Goal: Task Accomplishment & Management: Manage account settings

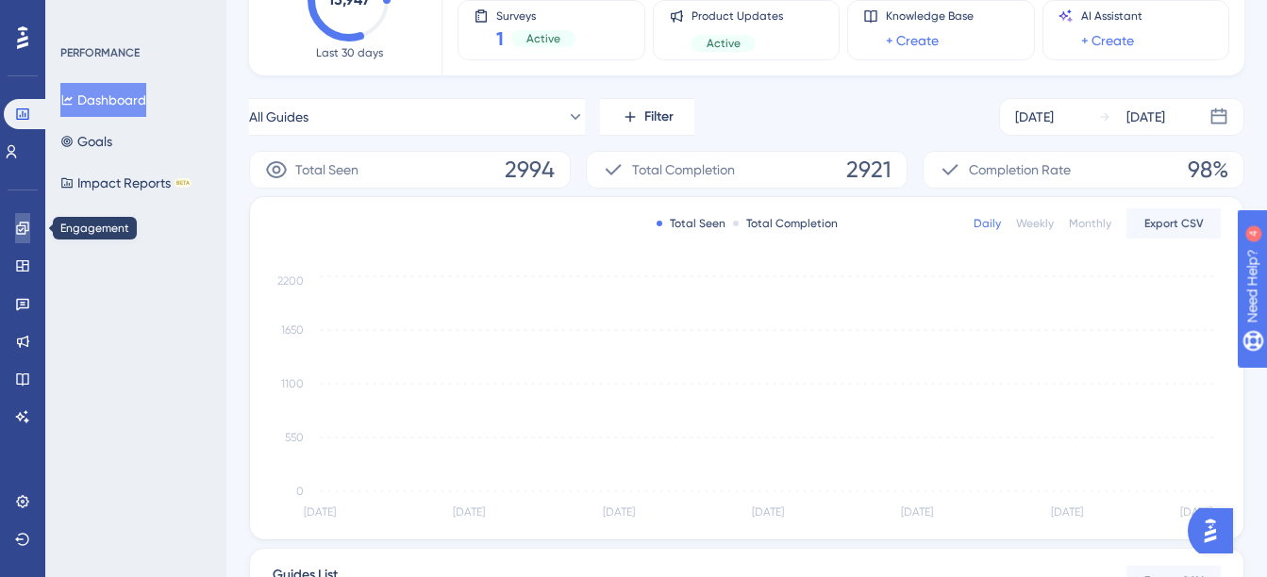
drag, startPoint x: 28, startPoint y: 227, endPoint x: 44, endPoint y: 253, distance: 30.1
click at [28, 227] on icon at bounding box center [22, 228] width 12 height 12
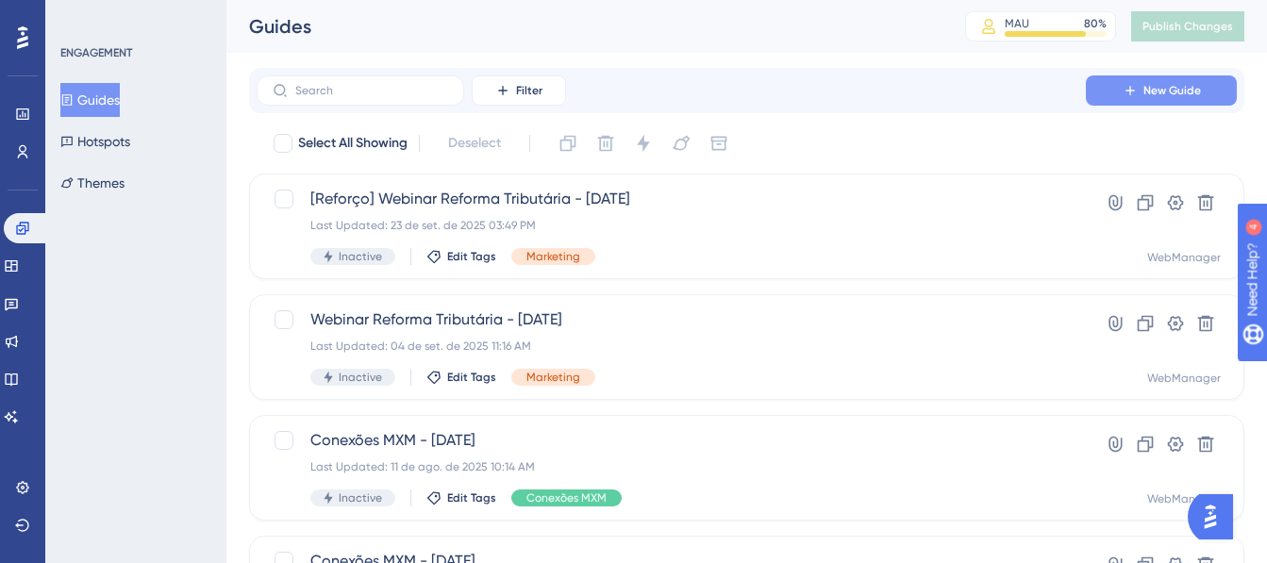
click at [1187, 92] on span "New Guide" at bounding box center [1172, 90] width 58 height 15
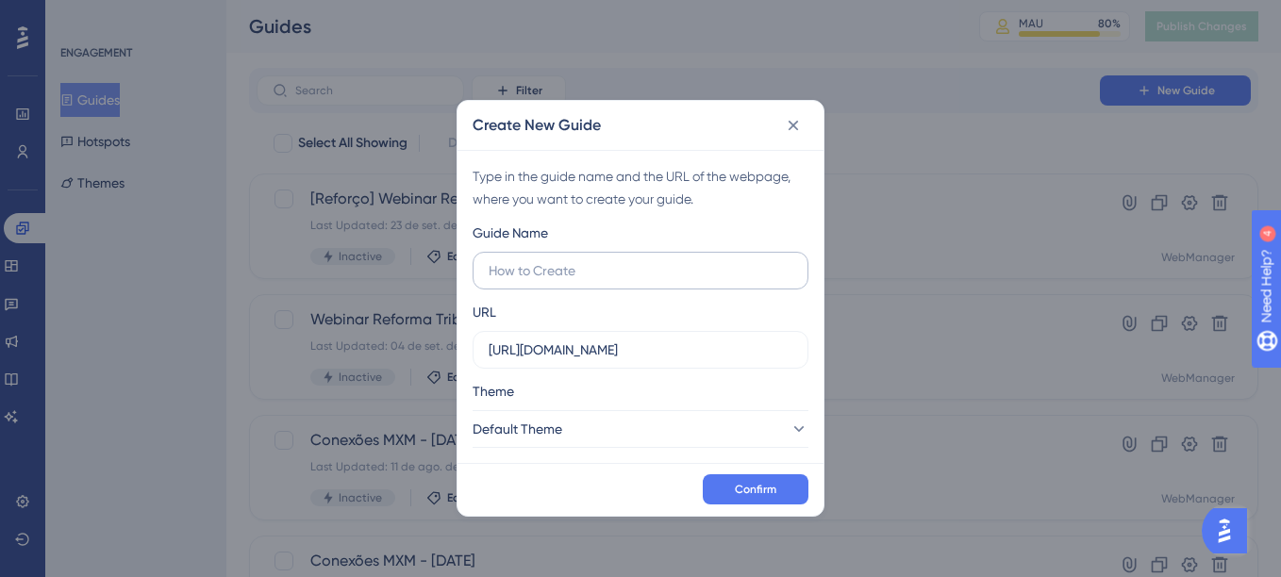
type input "["
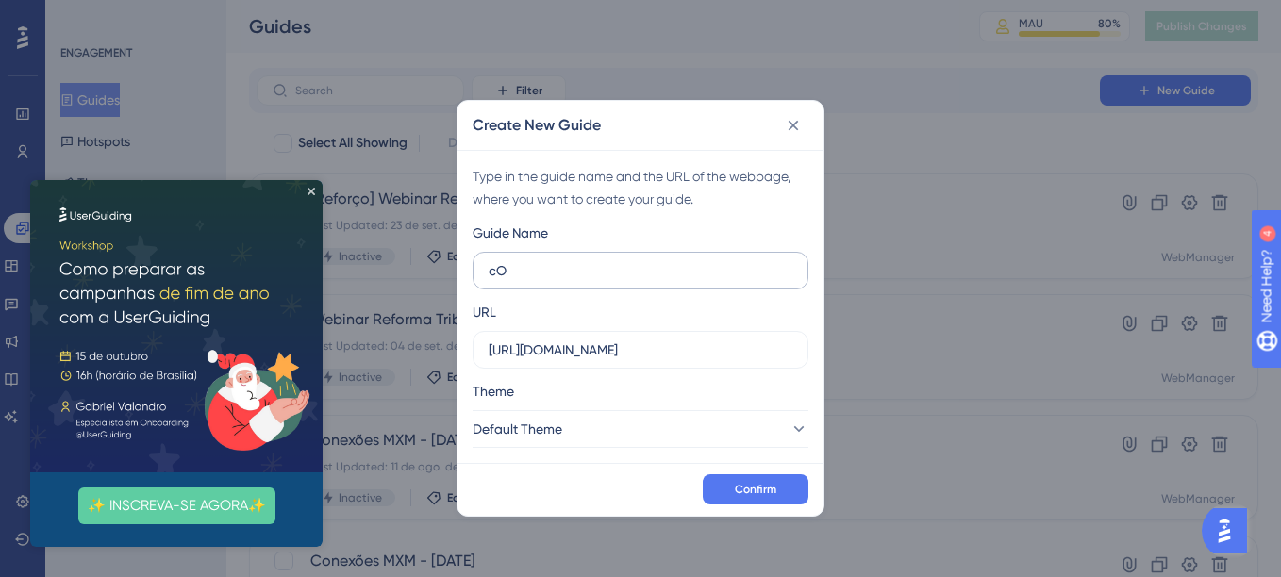
type input "c"
type input "Conexões MXM - [DATE]"
click at [789, 125] on icon at bounding box center [793, 125] width 19 height 19
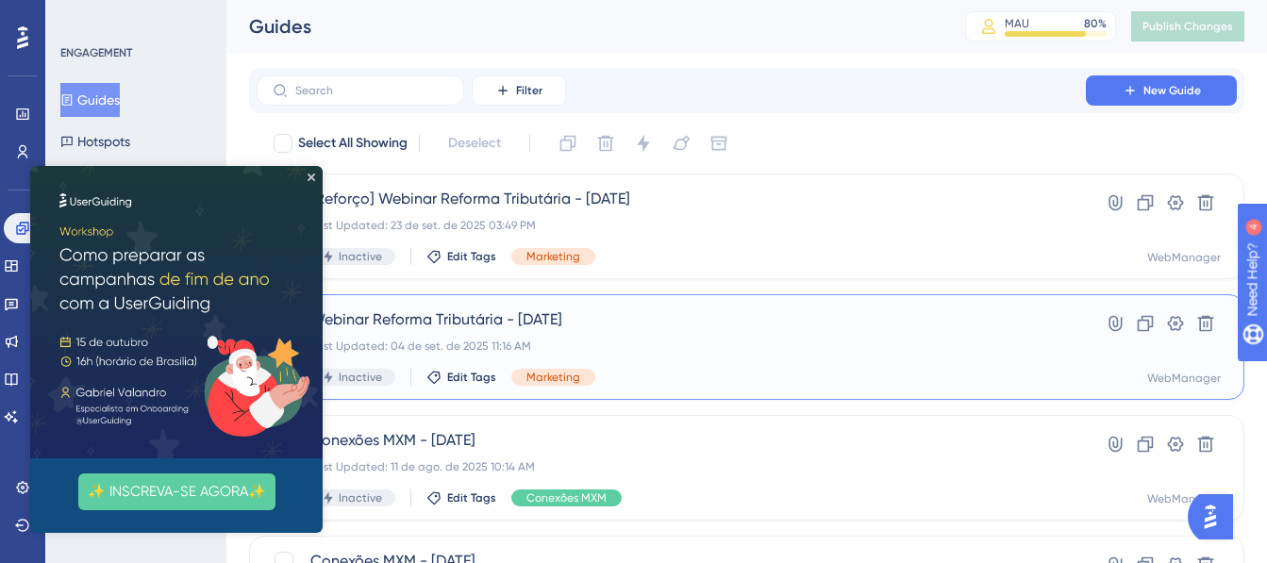
click at [629, 324] on span "Webinar Reforma Tributária - 10/09/2025" at bounding box center [671, 319] width 722 height 23
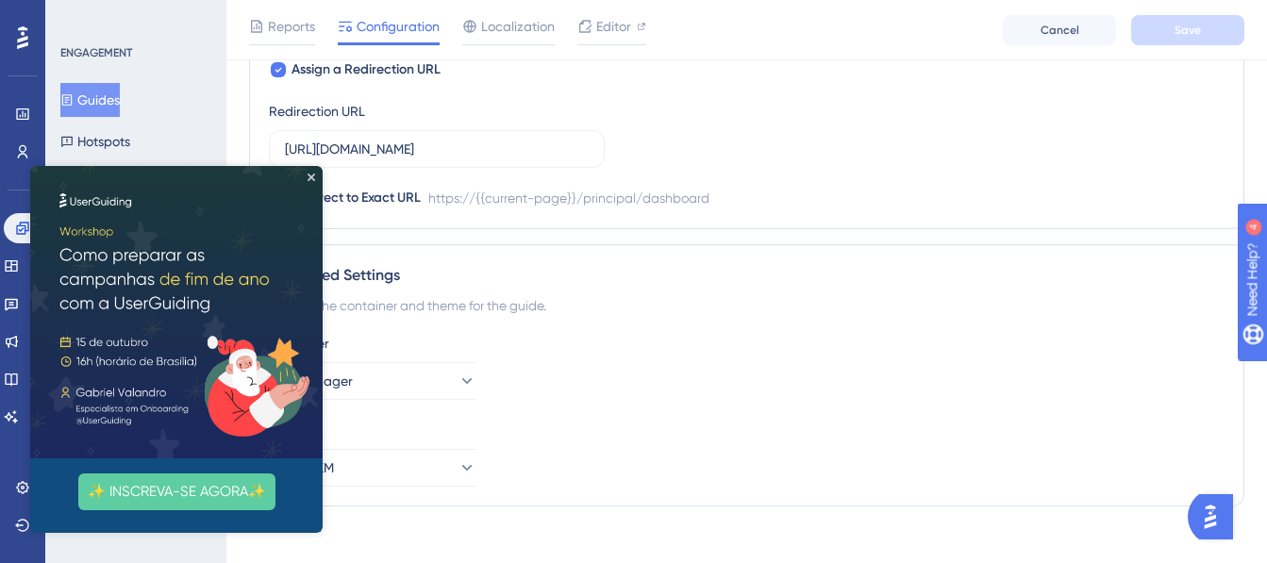
scroll to position [1548, 0]
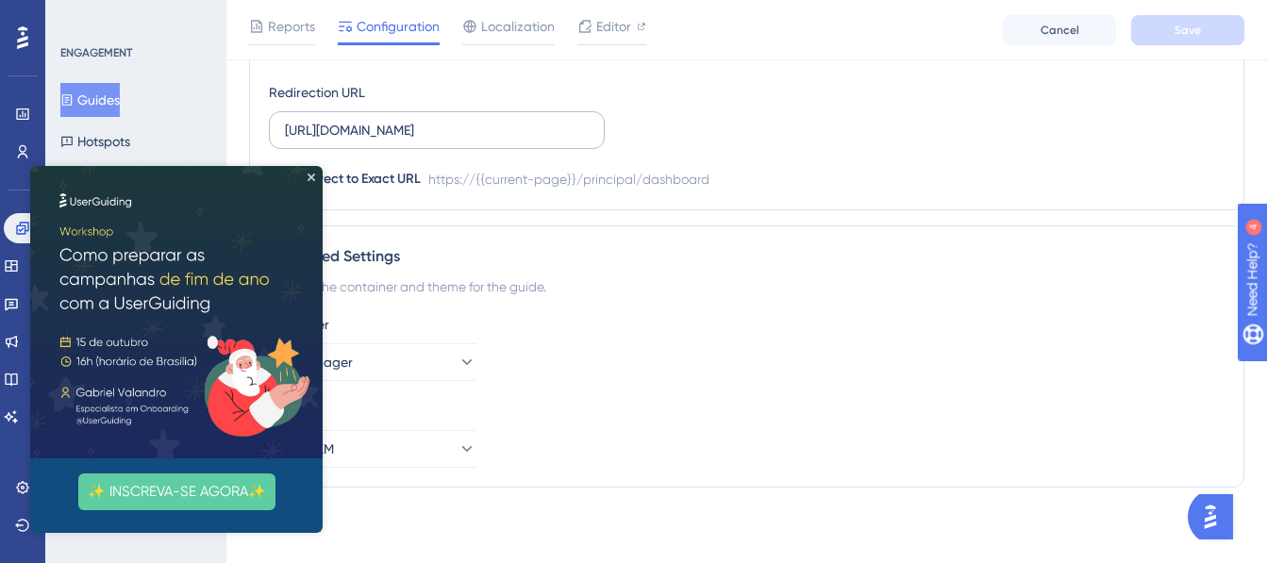
click at [526, 118] on label "https://webmanager.mxmcloud.com.br/principal/dashboard" at bounding box center [437, 130] width 336 height 38
click at [526, 120] on input "https://webmanager.mxmcloud.com.br/principal/dashboard" at bounding box center [437, 130] width 304 height 21
click at [525, 118] on label "https://webmanager.mxmcloud.com.br/principal/dashboard" at bounding box center [437, 130] width 336 height 38
click at [525, 120] on input "https://webmanager.mxmcloud.com.br/principal/dashboard" at bounding box center [437, 130] width 304 height 21
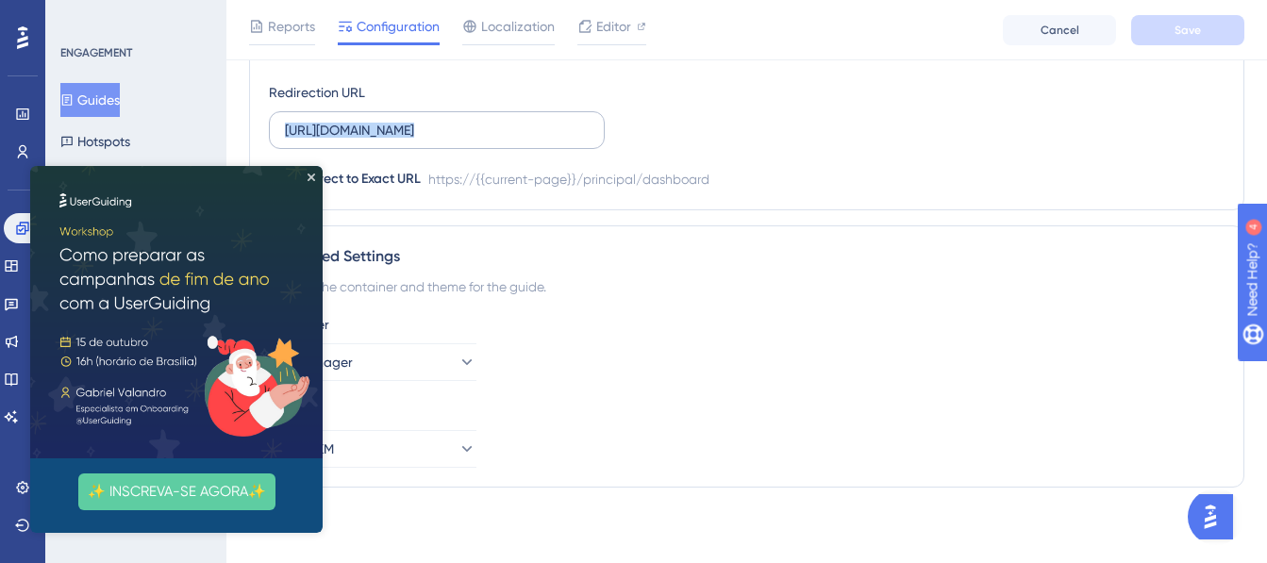
click at [525, 118] on label "https://webmanager.mxmcloud.com.br/principal/dashboard" at bounding box center [437, 130] width 336 height 38
click at [525, 120] on input "https://webmanager.mxmcloud.com.br/principal/dashboard" at bounding box center [437, 130] width 304 height 21
click at [531, 129] on input "https://webmanager.mxmcloud.com.br/principal/dashboard" at bounding box center [437, 130] width 304 height 21
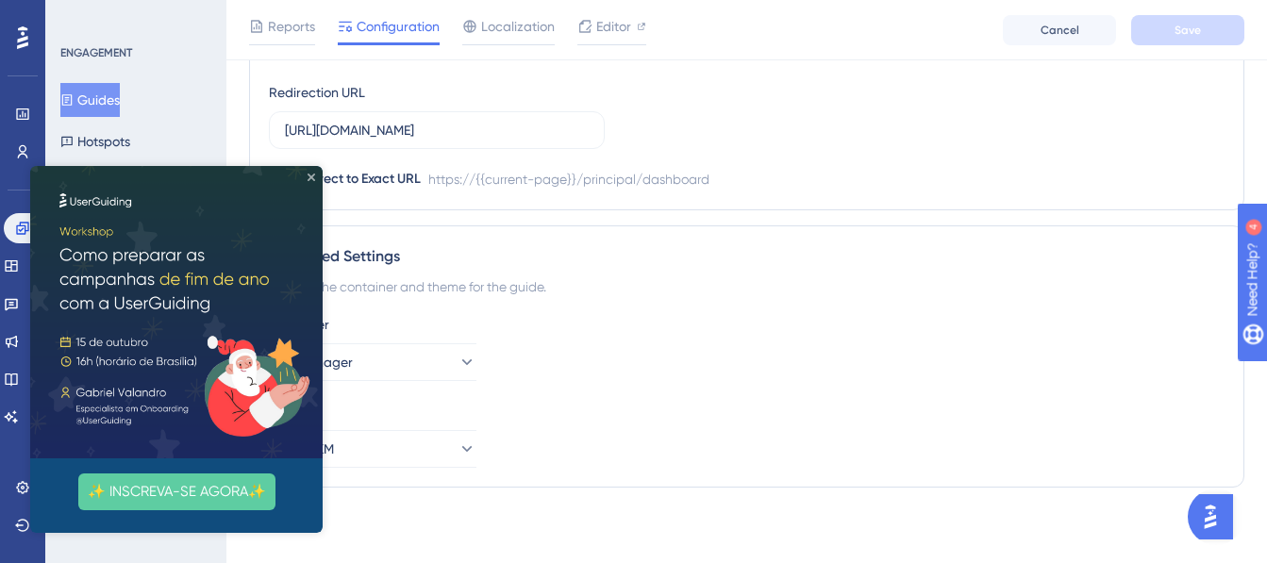
click at [311, 174] on icon "Close Preview" at bounding box center [311, 178] width 8 height 8
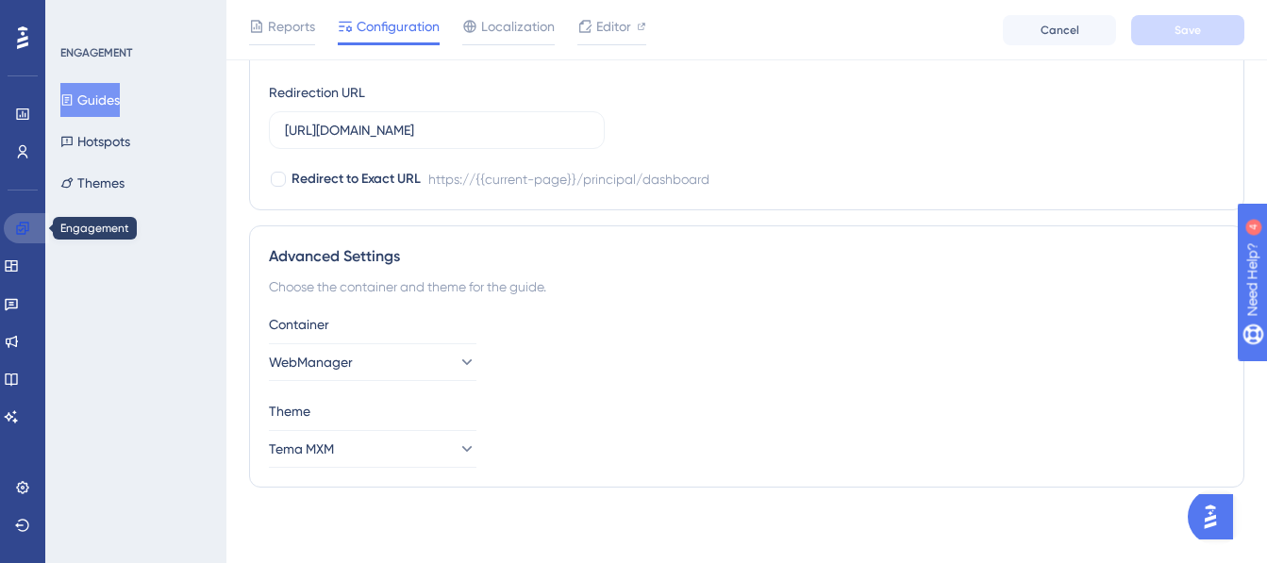
click at [16, 218] on link at bounding box center [26, 228] width 45 height 30
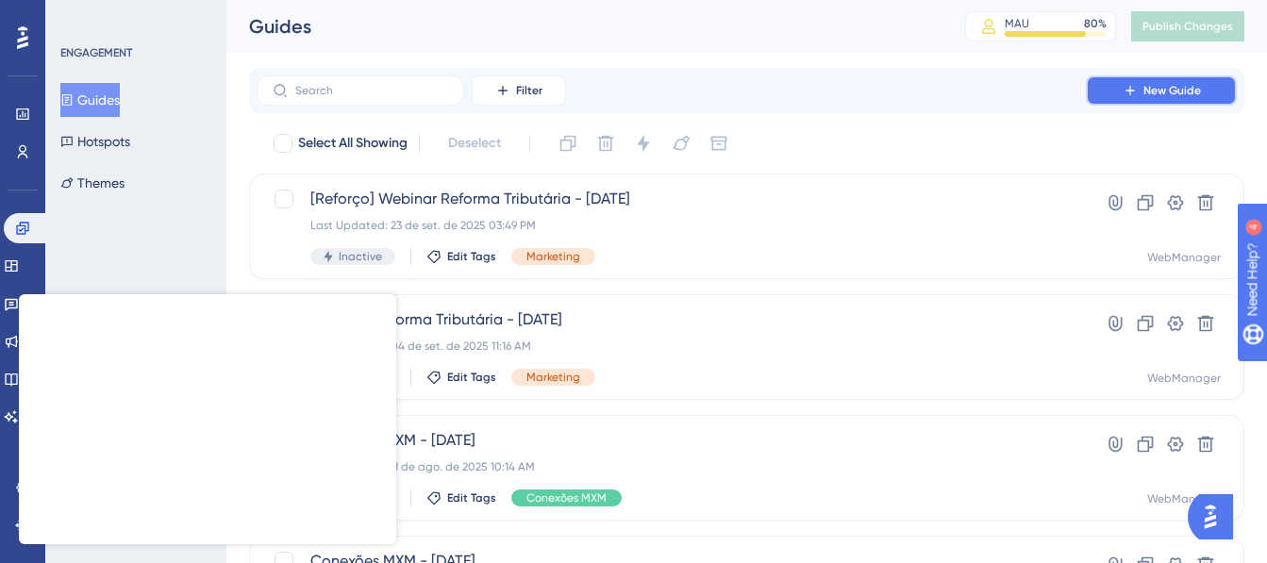
click at [1108, 76] on button "New Guide" at bounding box center [1161, 90] width 151 height 30
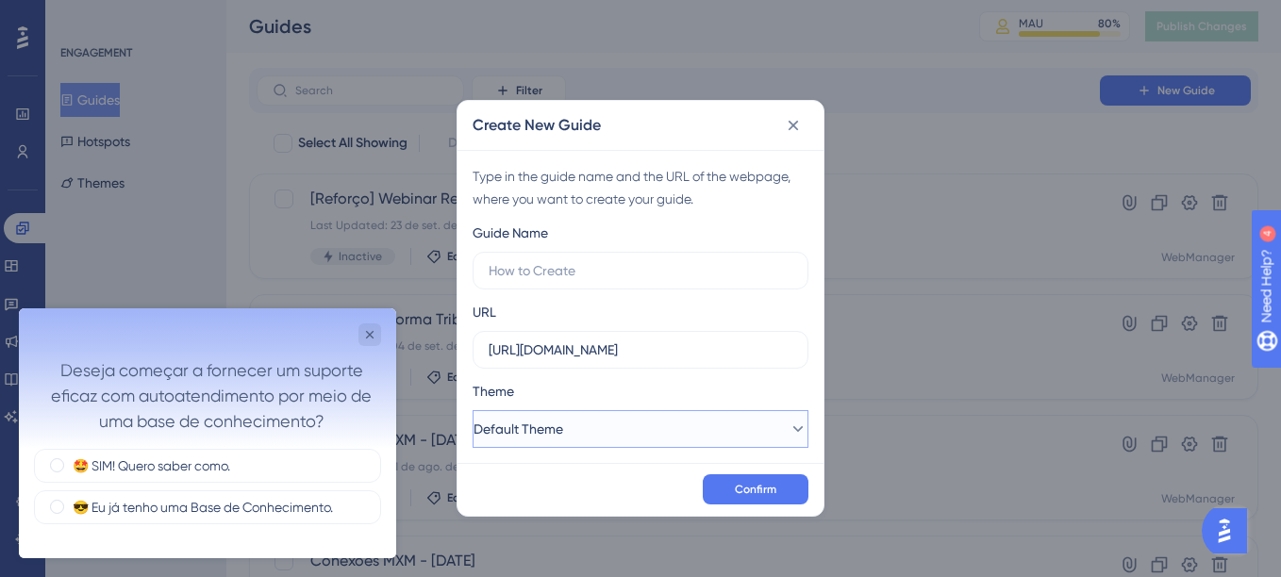
click at [682, 443] on button "Default Theme" at bounding box center [641, 429] width 336 height 38
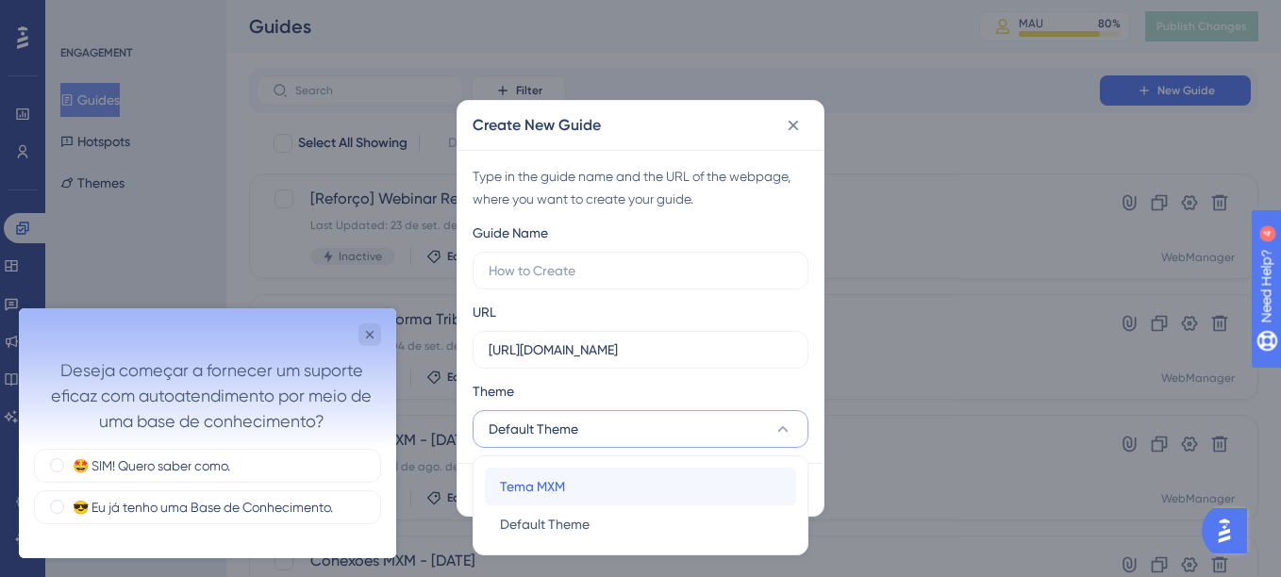
click at [578, 481] on div "Tema MXM Tema MXM" at bounding box center [640, 487] width 281 height 38
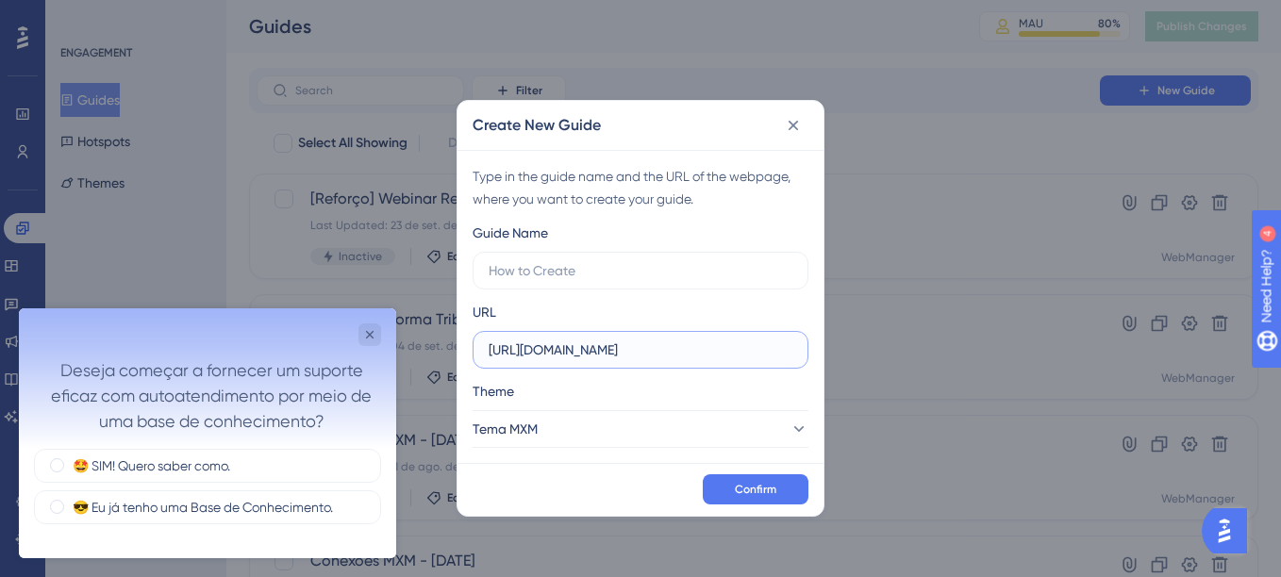
click at [608, 342] on input "https://desenv520316tst.mxmdist2.mxmarquitetura.com.br" at bounding box center [641, 350] width 304 height 21
paste input "https://webmanager.mxmcloud.com.br/principal/dashboard"
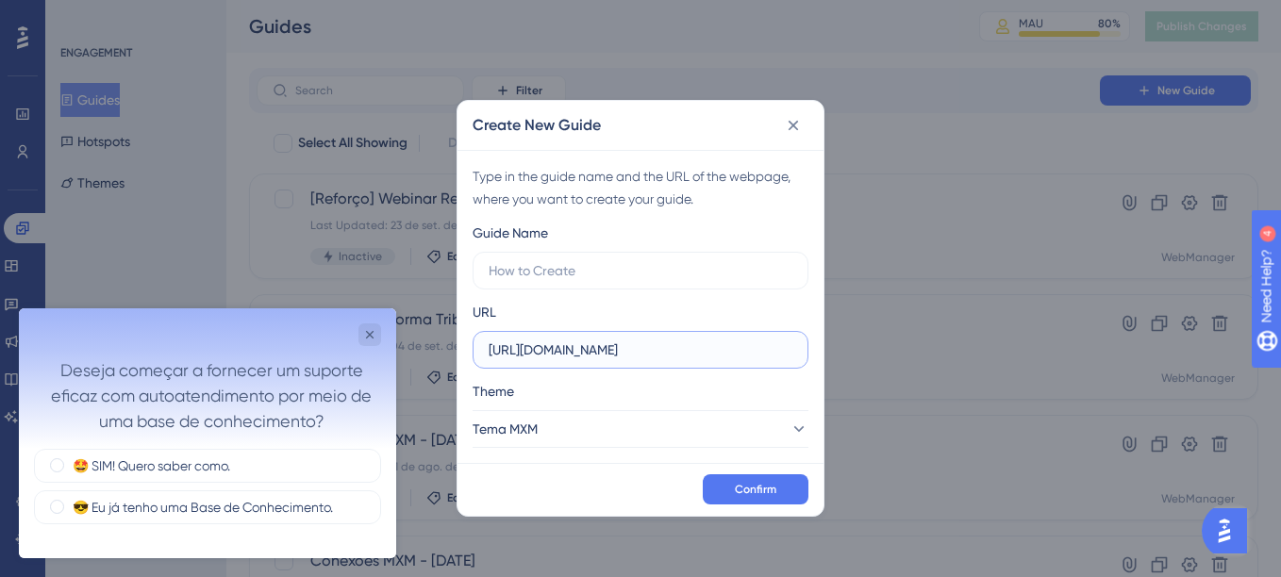
type input "https://webmanager.mxmcloud.com.br/principal/dashboard"
drag, startPoint x: 604, startPoint y: 246, endPoint x: 603, endPoint y: 260, distance: 14.2
click at [604, 247] on div "Guide Name" at bounding box center [641, 256] width 336 height 68
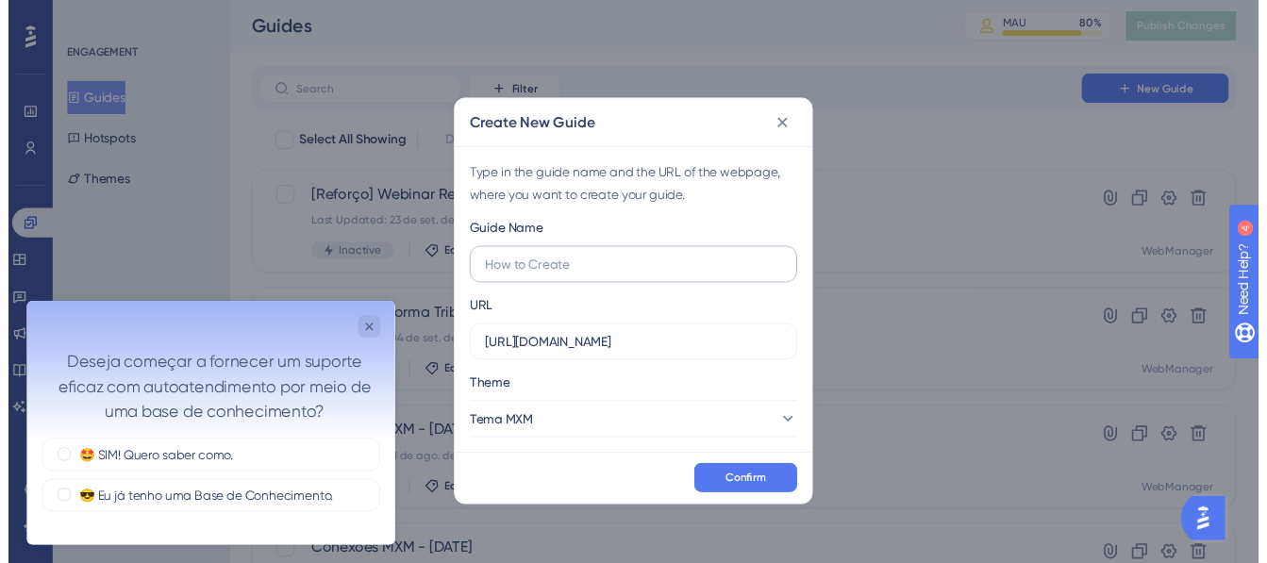
scroll to position [0, 0]
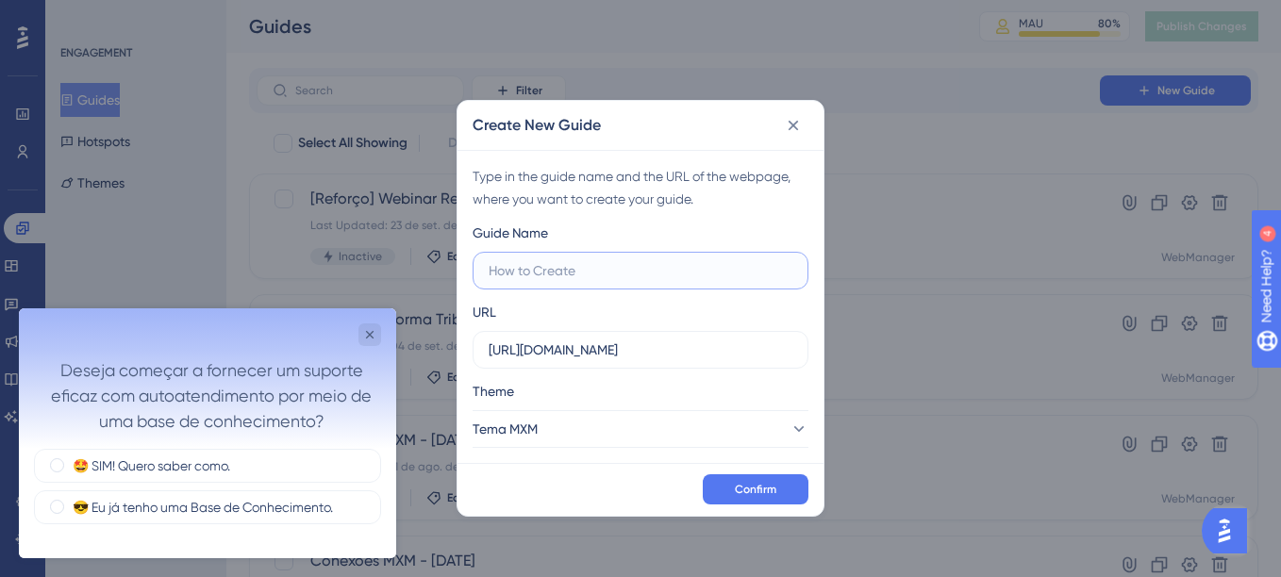
click at [599, 267] on input "text" at bounding box center [641, 270] width 304 height 21
type input "Conexões MXM - [DATE]"
click at [753, 497] on button "Confirm" at bounding box center [756, 489] width 106 height 30
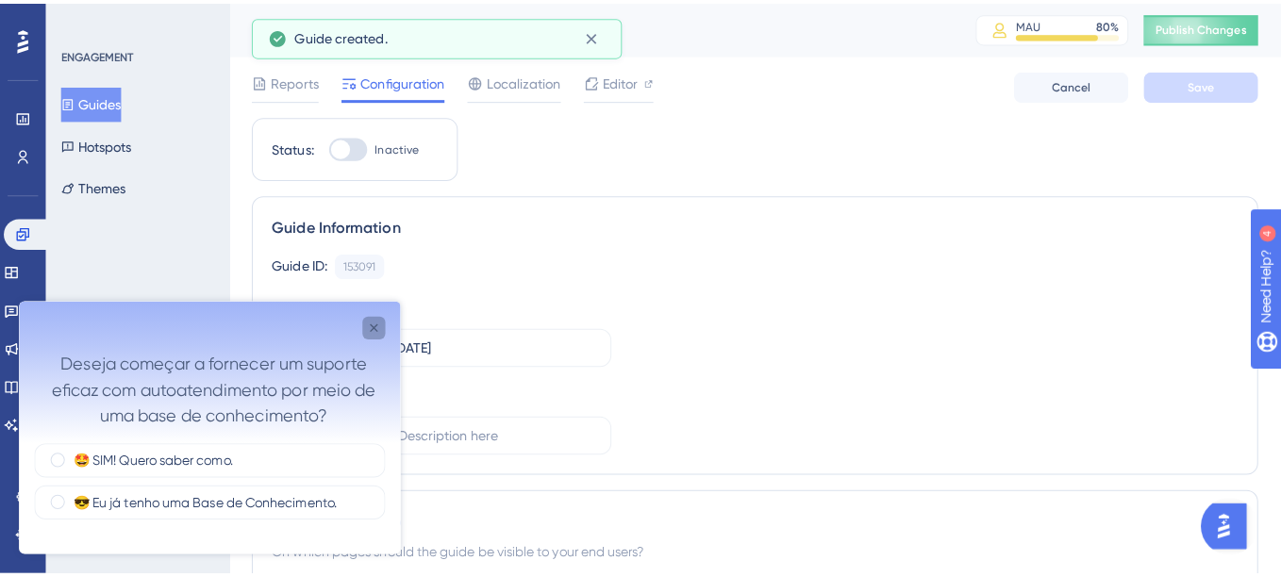
click at [370, 325] on icon "Close survey" at bounding box center [369, 327] width 15 height 15
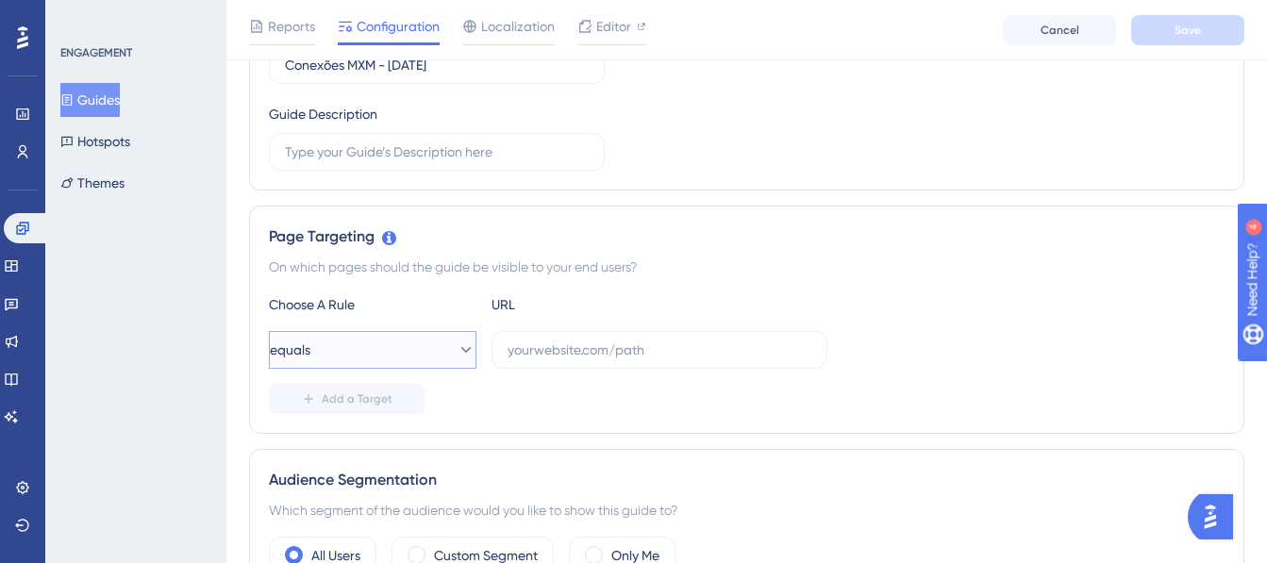
click at [390, 350] on button "equals" at bounding box center [373, 350] width 208 height 38
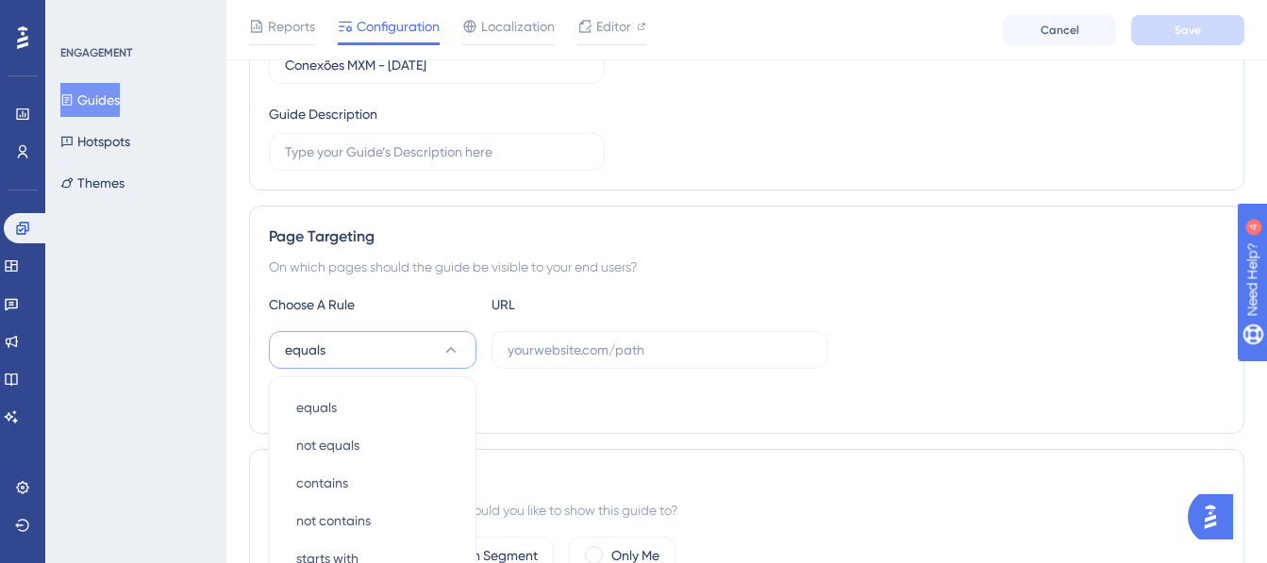
scroll to position [523, 0]
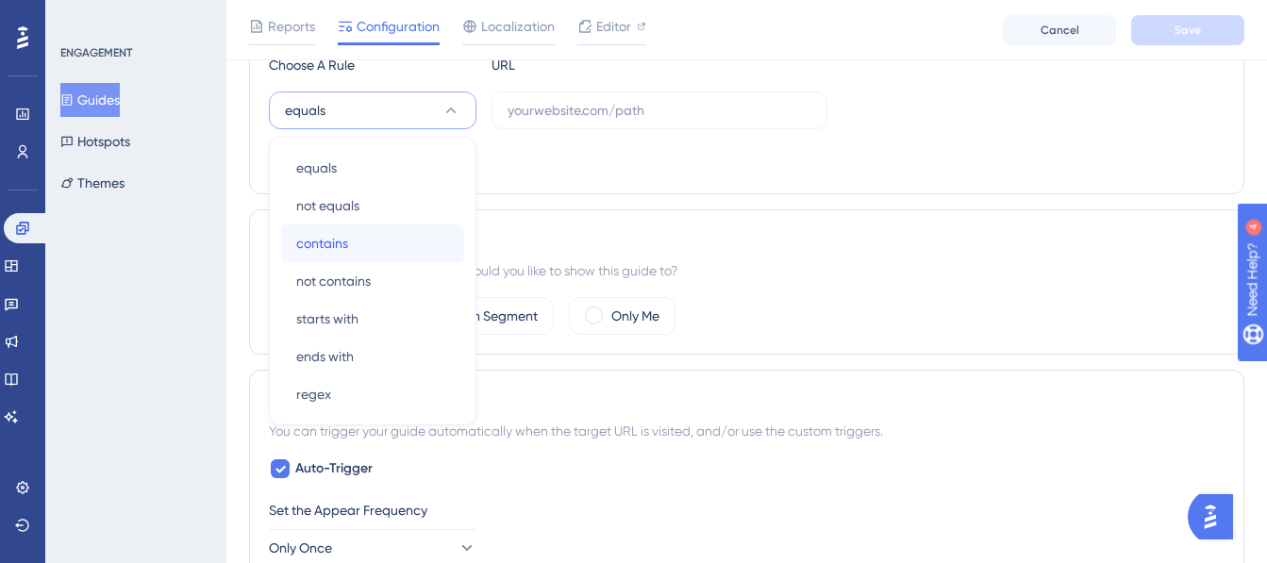
click at [343, 241] on span "contains" at bounding box center [322, 243] width 52 height 23
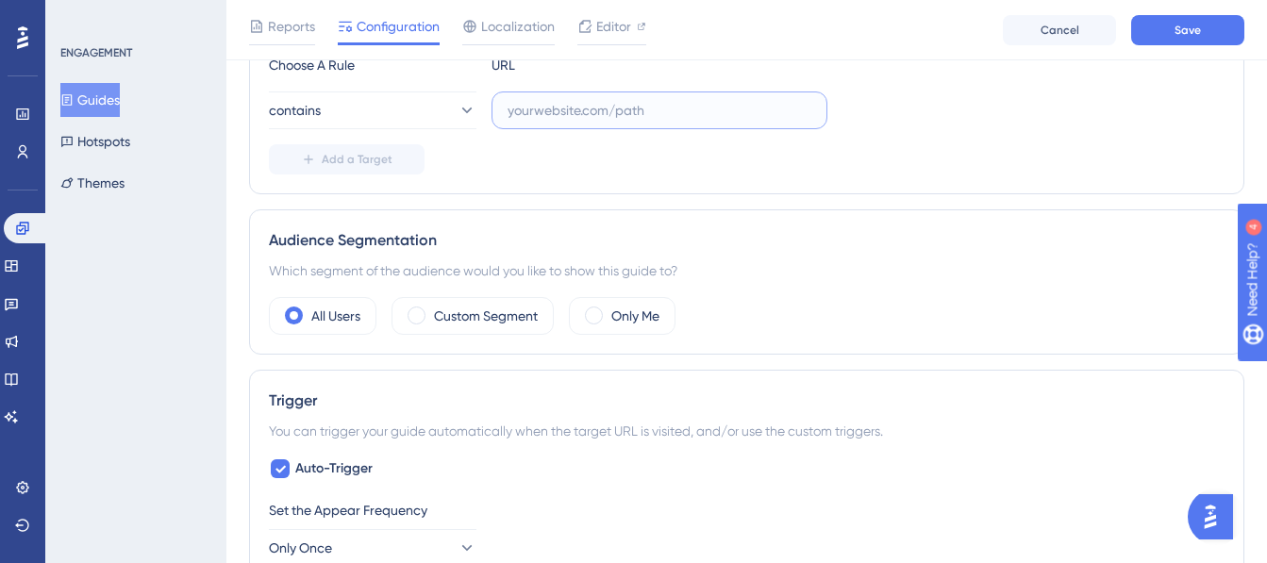
click at [557, 105] on input "text" at bounding box center [659, 110] width 304 height 21
type input "principal/dashboard"
click at [901, 214] on div "Audience Segmentation Which segment of the audience would you like to show this…" at bounding box center [746, 281] width 995 height 145
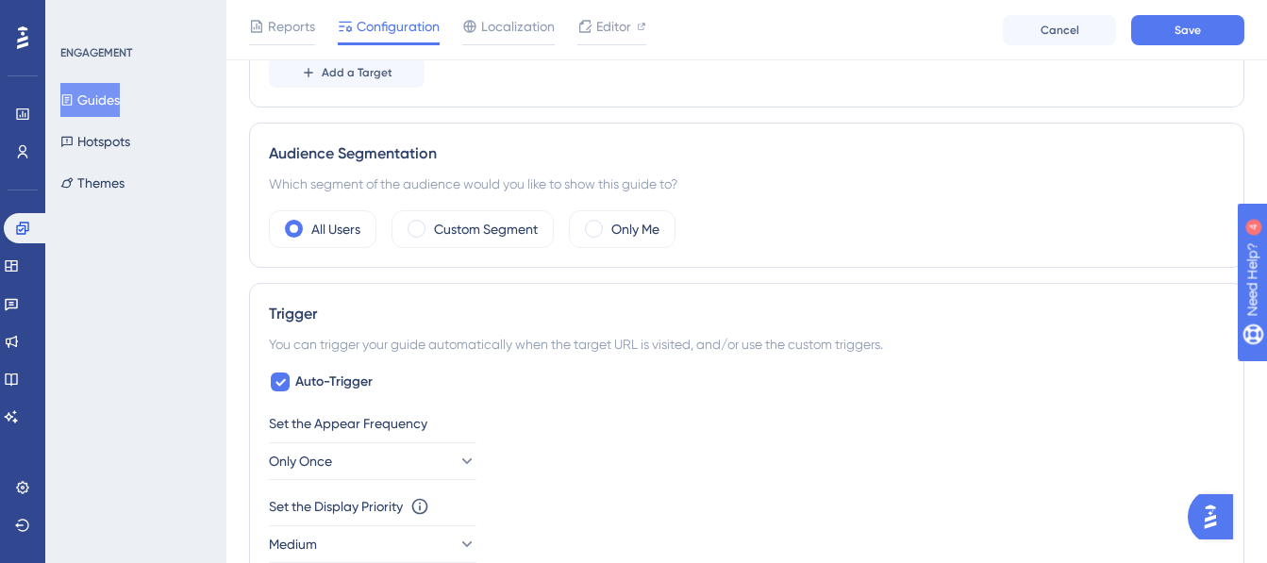
scroll to position [711, 0]
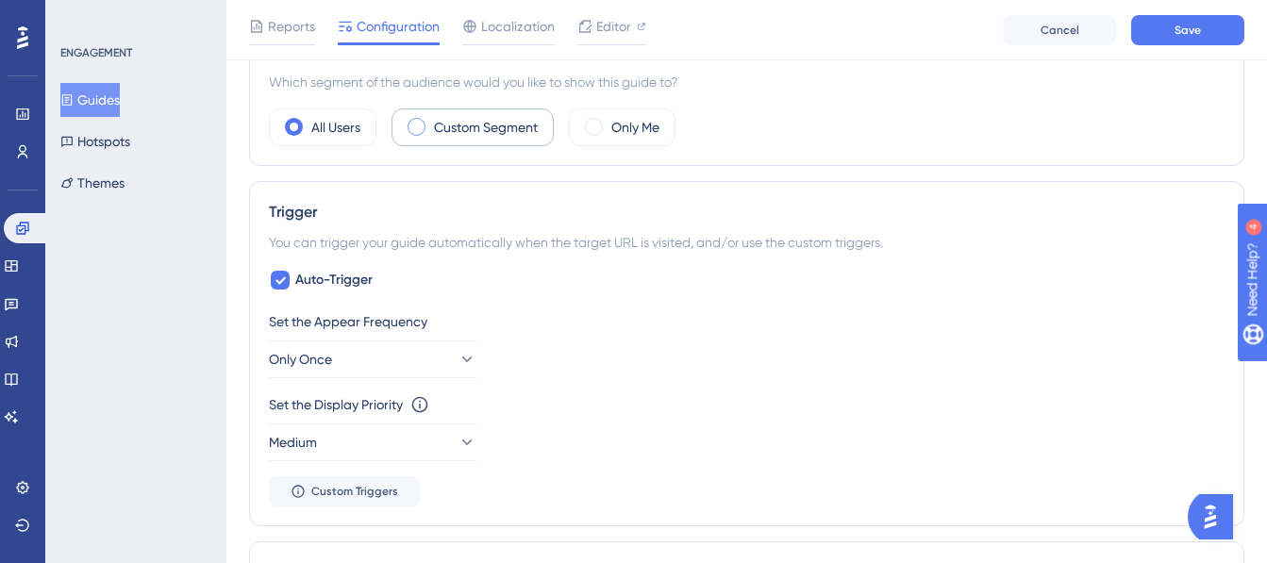
click at [490, 132] on label "Custom Segment" at bounding box center [486, 127] width 104 height 23
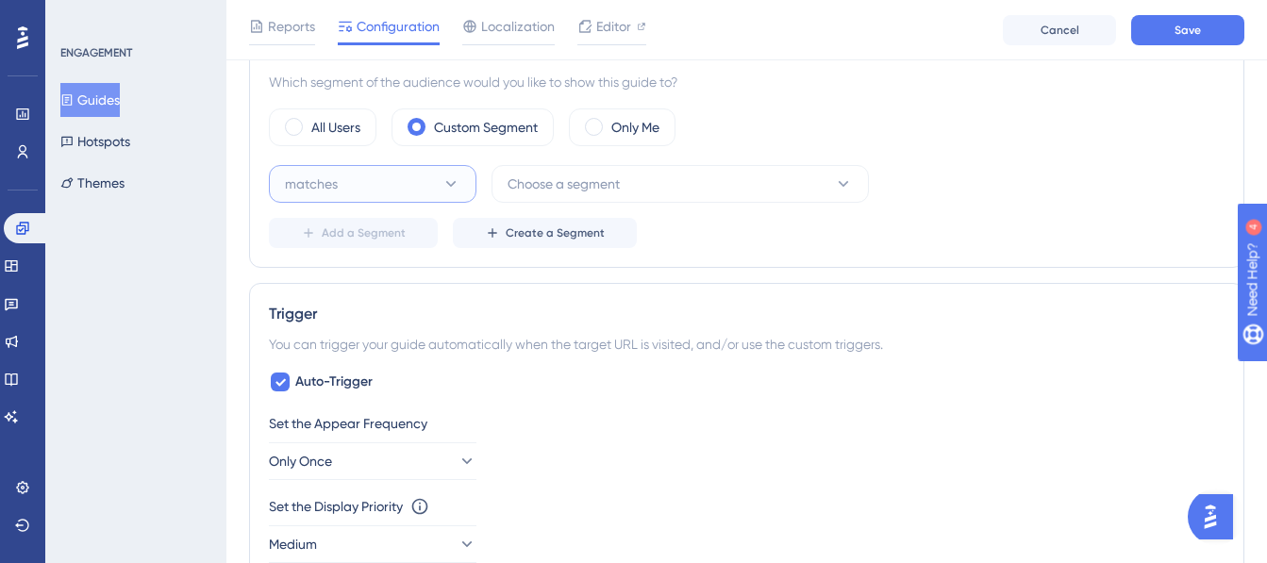
click at [392, 177] on button "matches" at bounding box center [373, 184] width 208 height 38
click at [554, 176] on span "Choose a segment" at bounding box center [563, 184] width 112 height 23
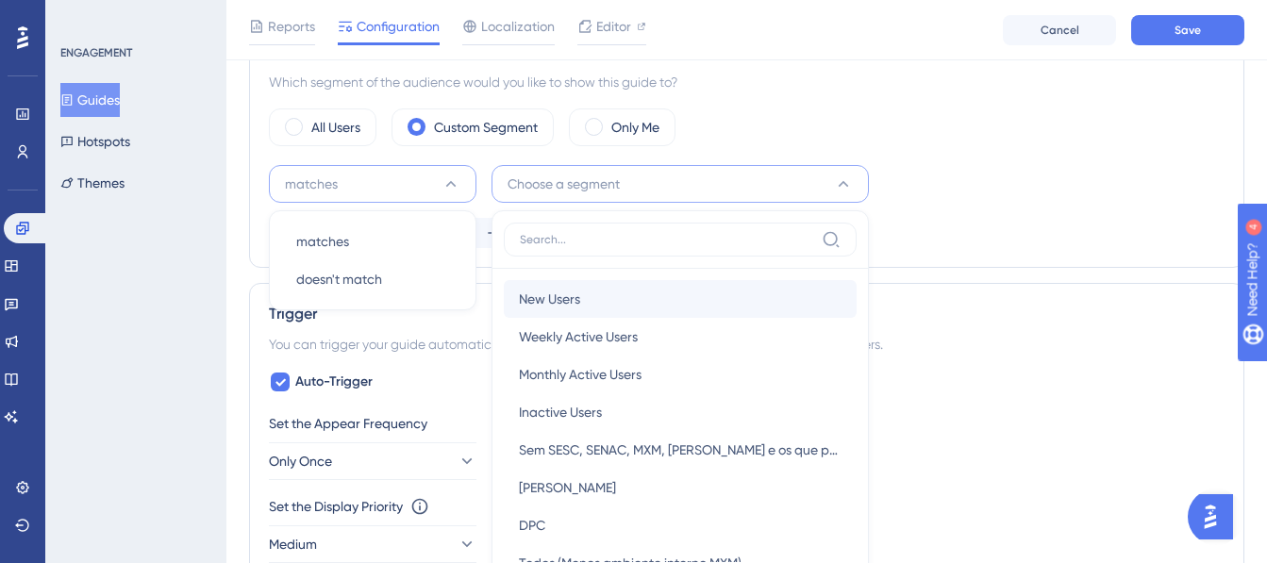
scroll to position [819, 0]
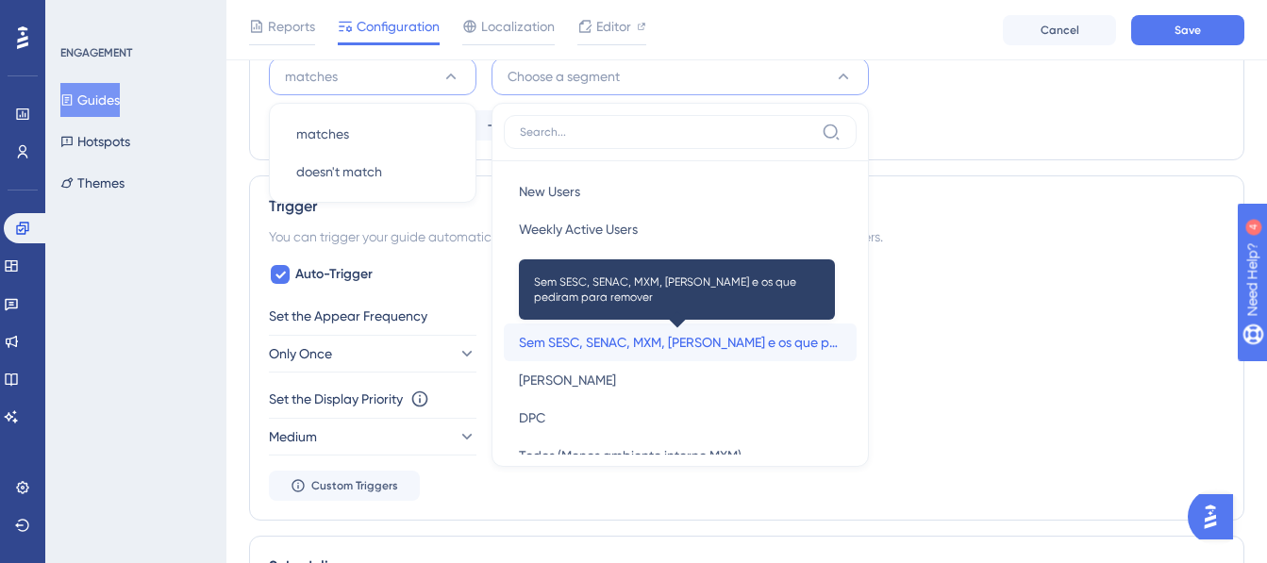
click at [648, 334] on span "Sem SESC, SENAC, MXM, MAXPAR e os que pediram para remover" at bounding box center [680, 342] width 323 height 23
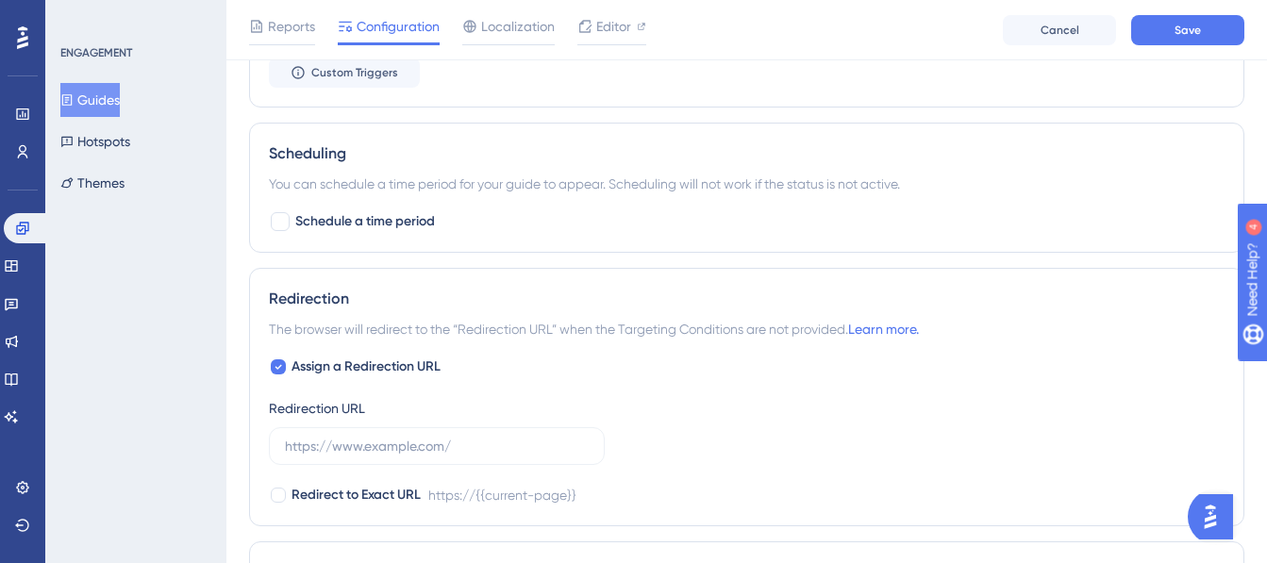
scroll to position [1265, 0]
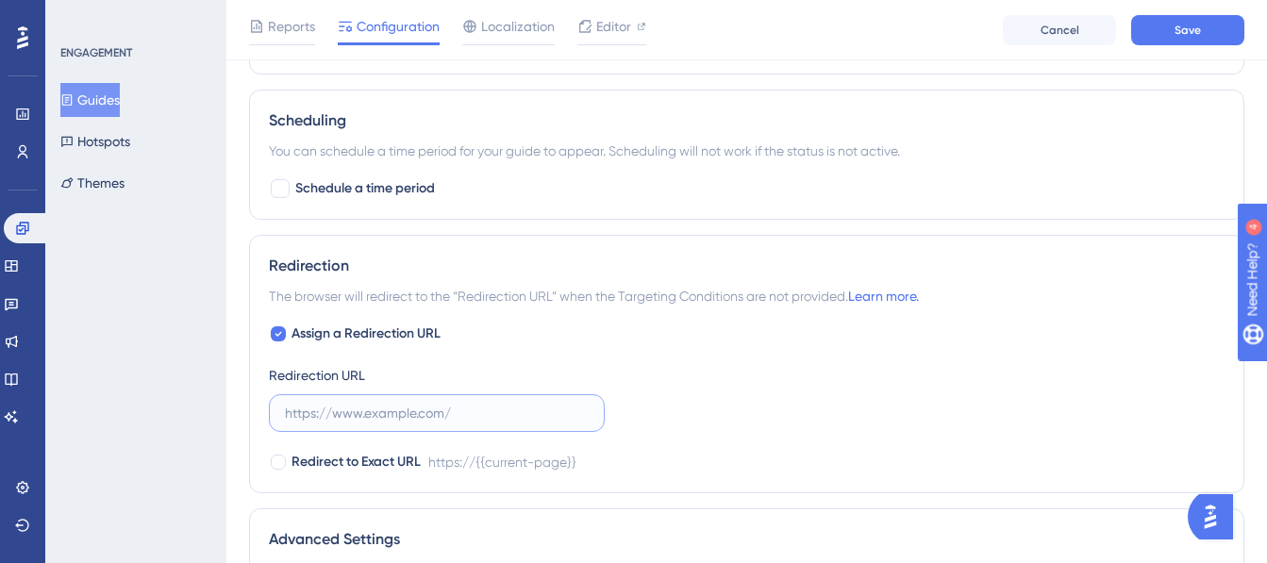
click at [457, 414] on input "text" at bounding box center [437, 413] width 304 height 21
paste input "https://webmanager.mxmcloud.com.br/principal/dashboard"
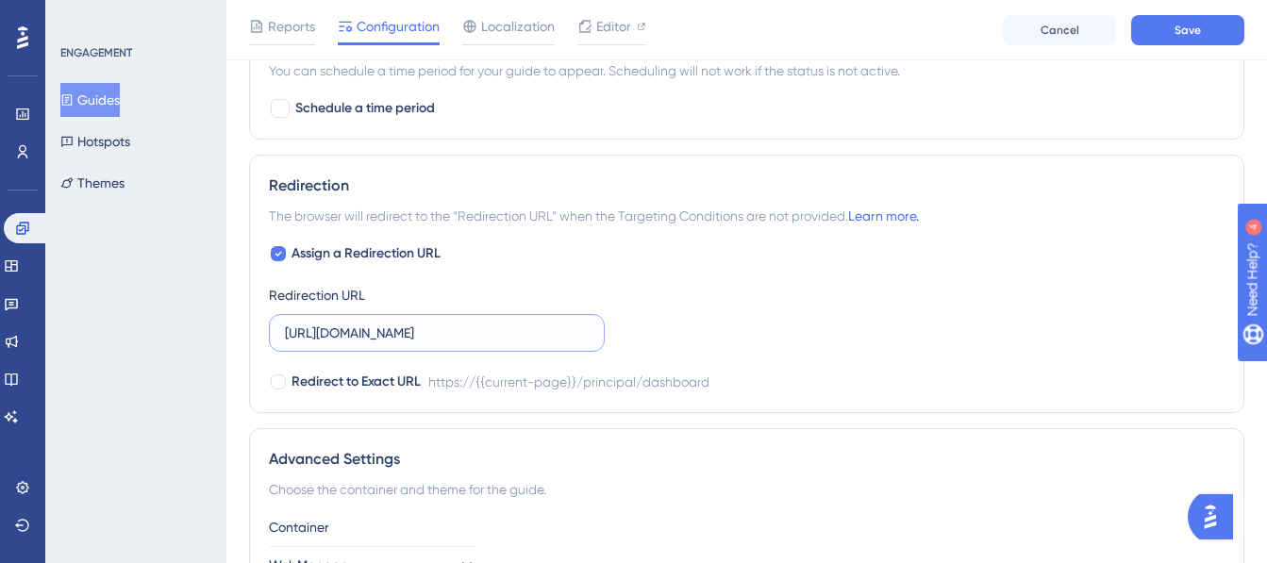
scroll to position [1453, 0]
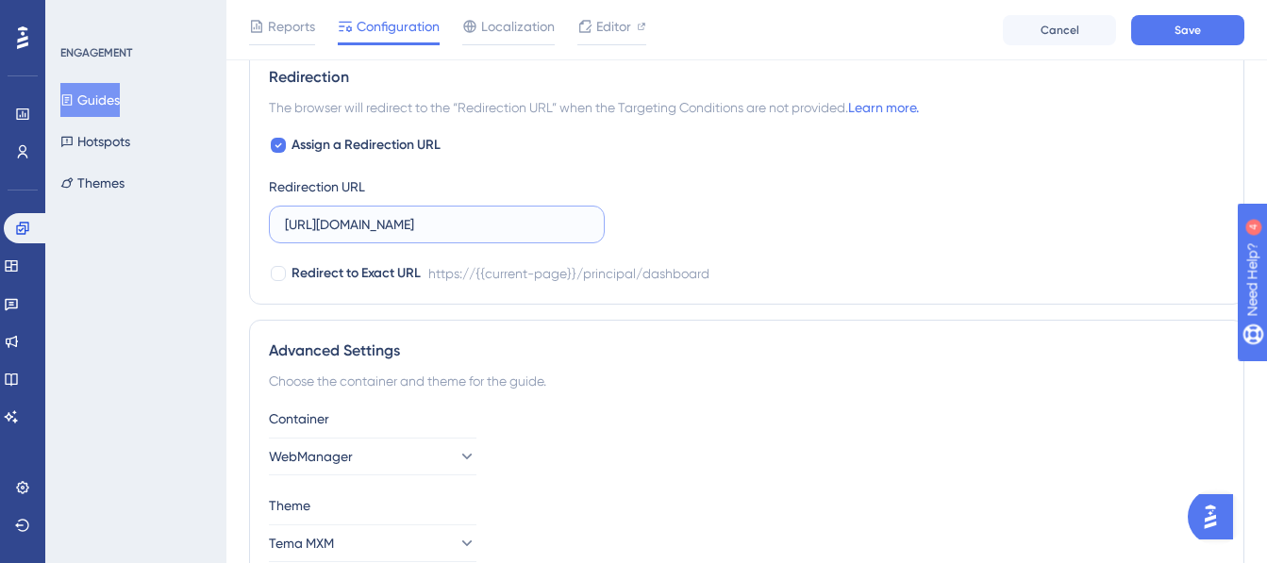
type input "https://webmanager.mxmcloud.com.br/principal/dashboard"
click at [208, 340] on div "ENGAGEMENT Guides Hotspots Themes" at bounding box center [135, 281] width 181 height 563
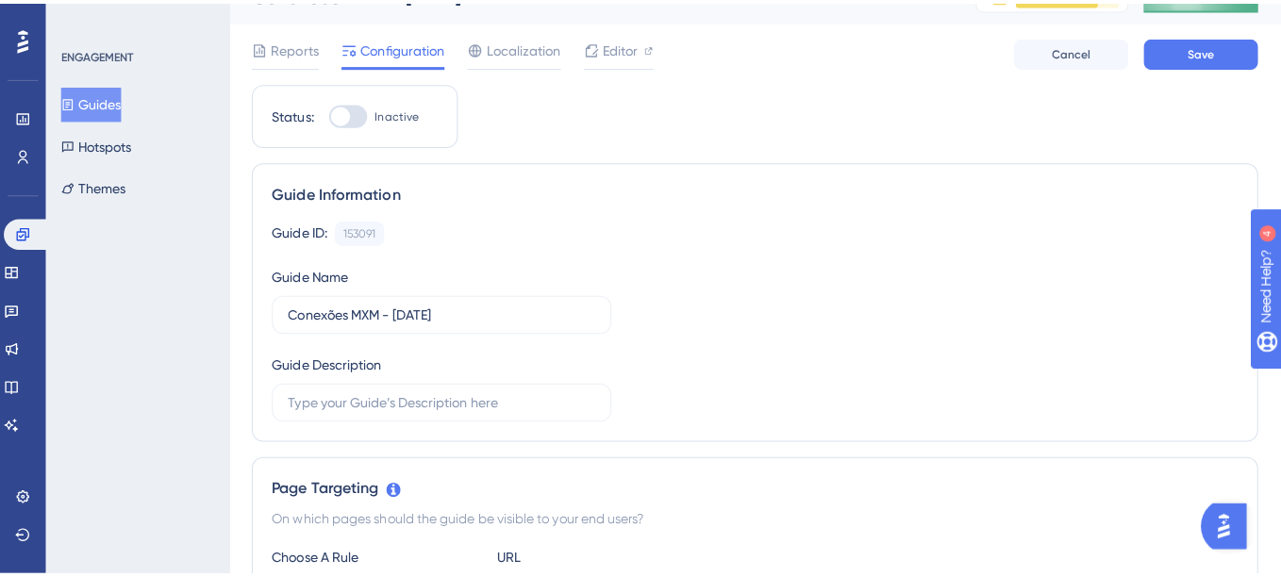
scroll to position [0, 0]
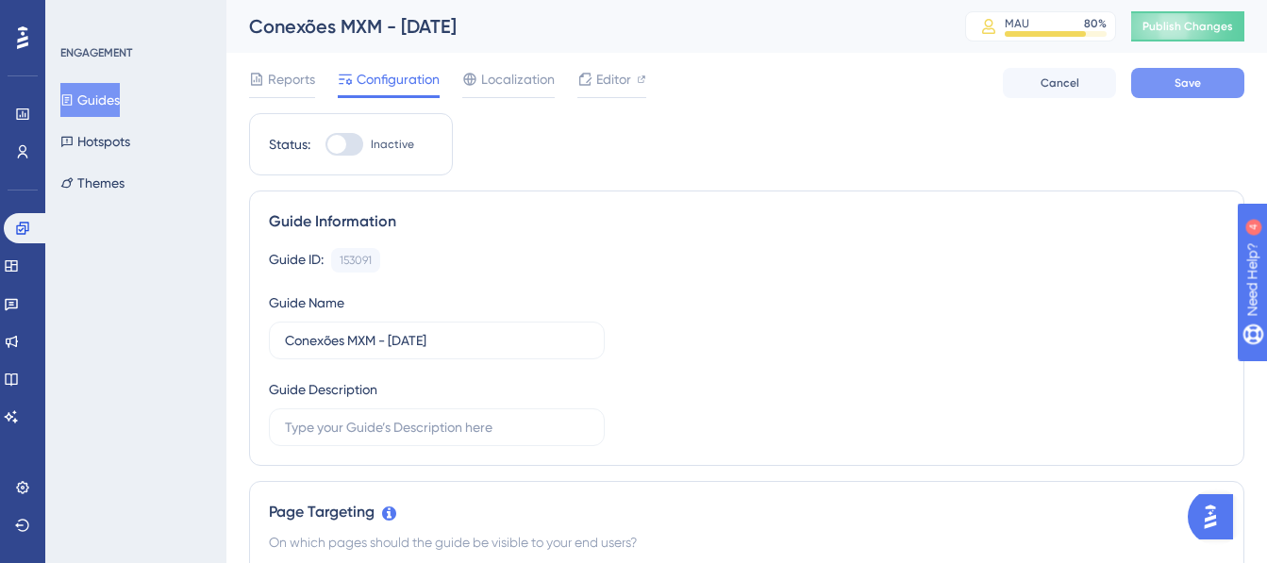
click at [1177, 87] on span "Save" at bounding box center [1187, 82] width 26 height 15
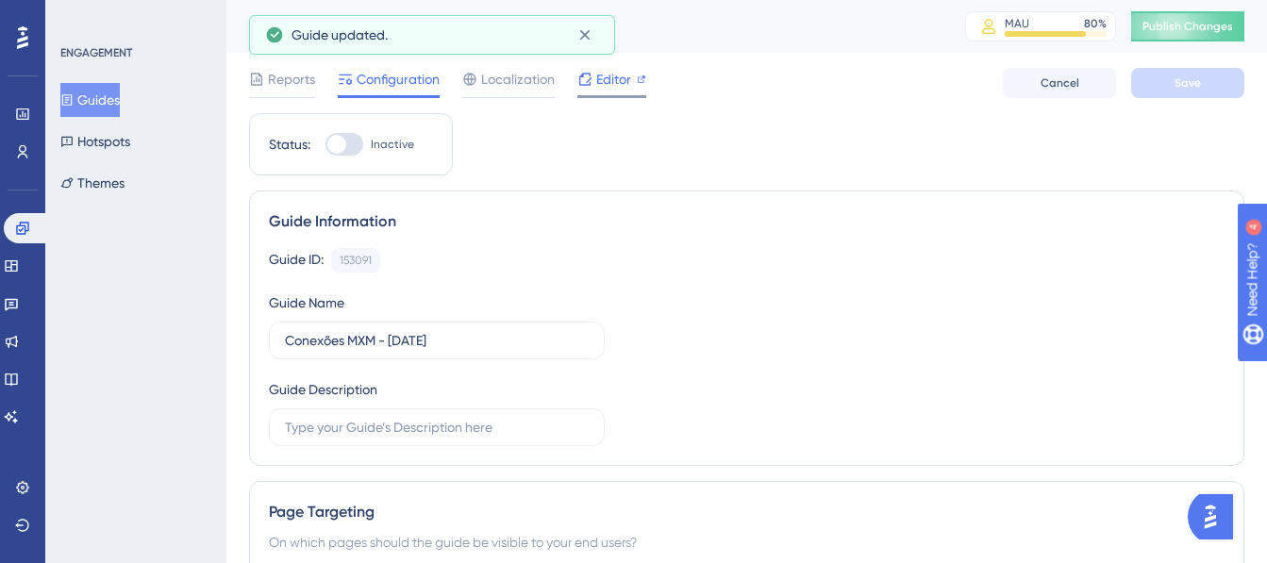
click at [614, 76] on span "Editor" at bounding box center [613, 79] width 35 height 23
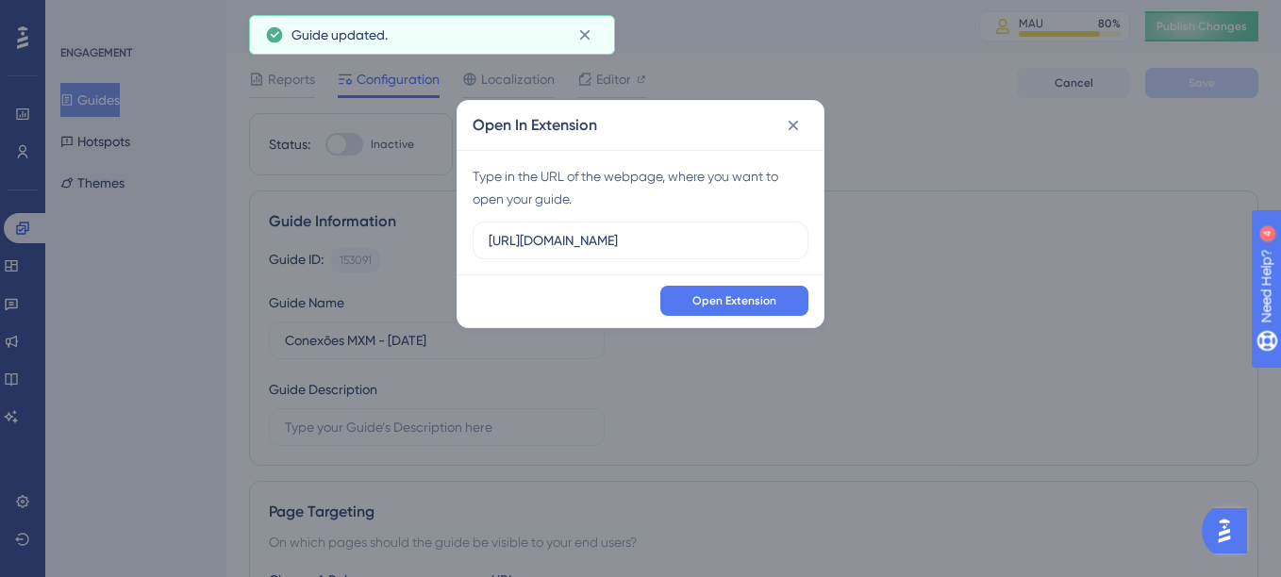
scroll to position [0, 51]
click at [681, 237] on input "https://desenv520316tst.mxmdist2.mxmarquitetura.com.br" at bounding box center [641, 240] width 304 height 21
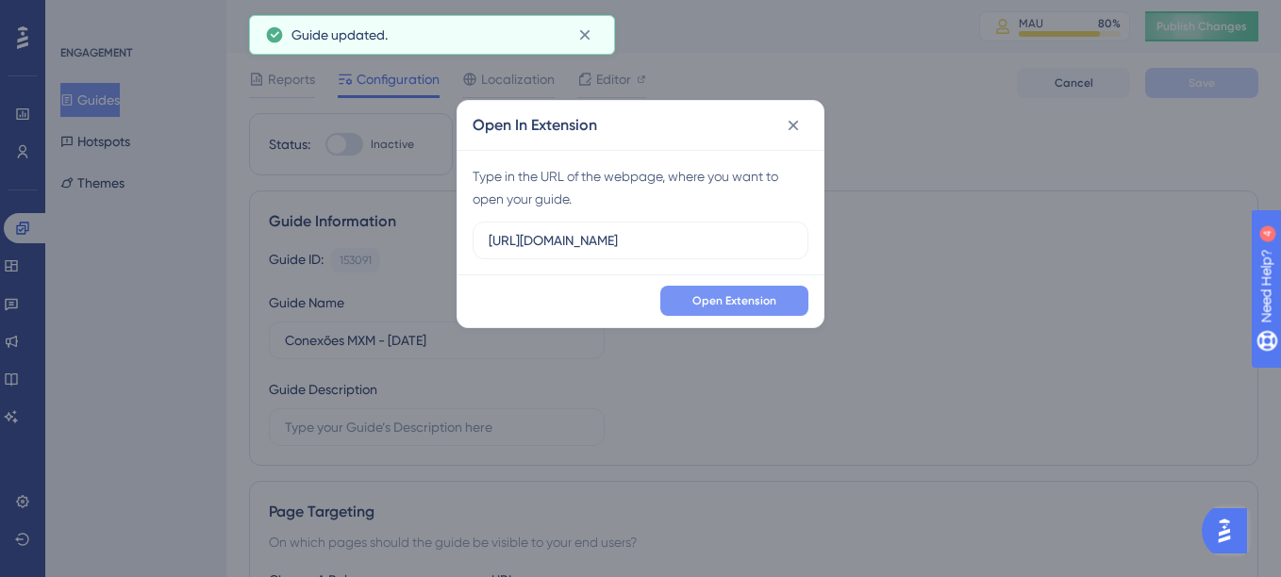
type input "https://webmanager.mxmcloud.com.br/principal/dashboard"
click at [719, 296] on span "Open Extension" at bounding box center [734, 300] width 84 height 15
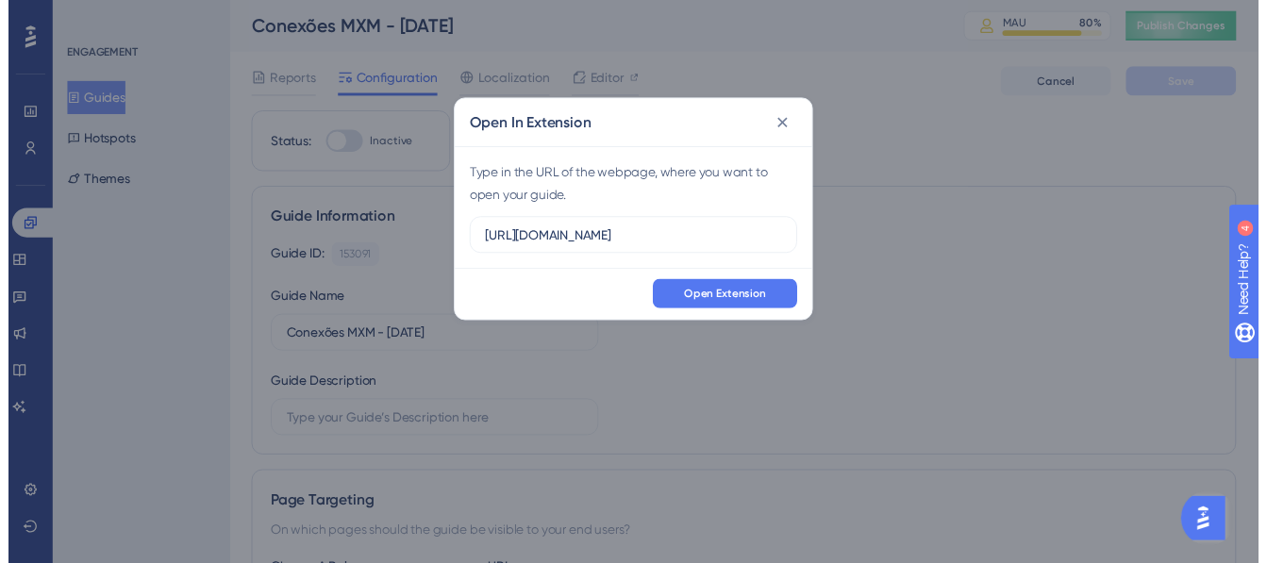
scroll to position [0, 0]
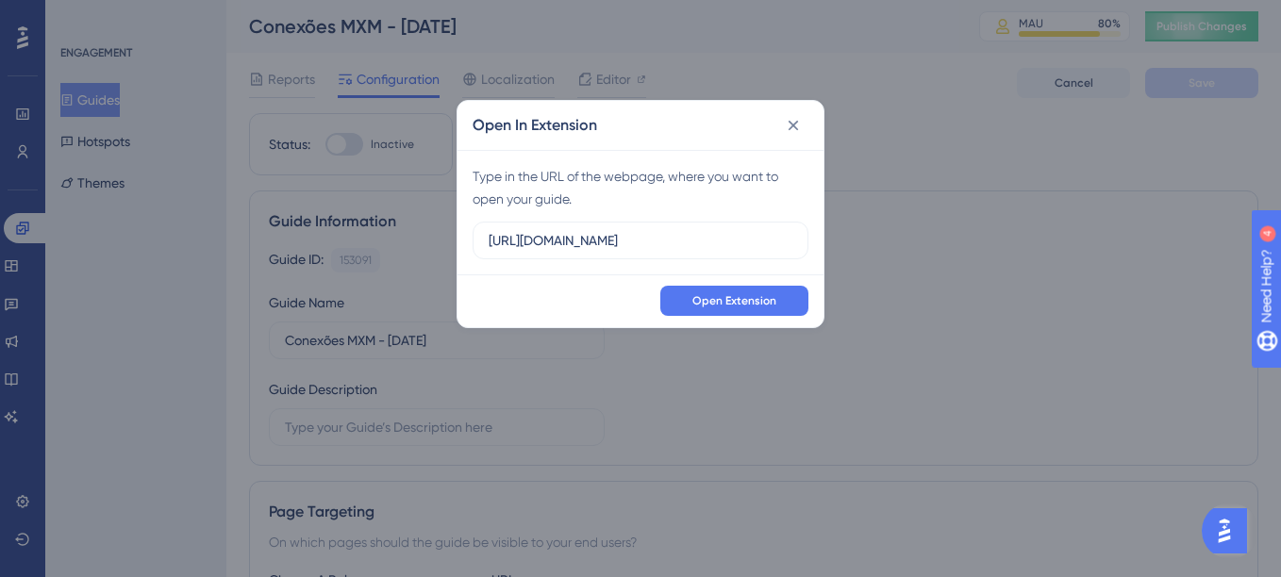
click at [1172, 17] on div "Open In Extension Type in the URL of the webpage, where you want to open your g…" at bounding box center [640, 288] width 1281 height 577
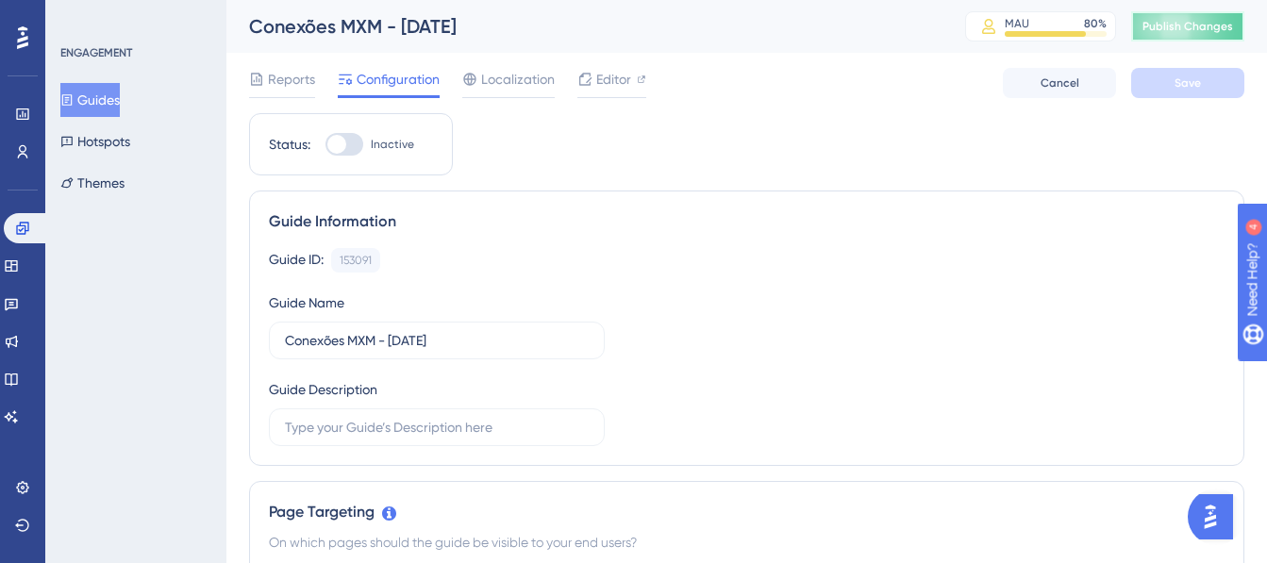
click at [1165, 26] on span "Publish Changes" at bounding box center [1187, 26] width 91 height 15
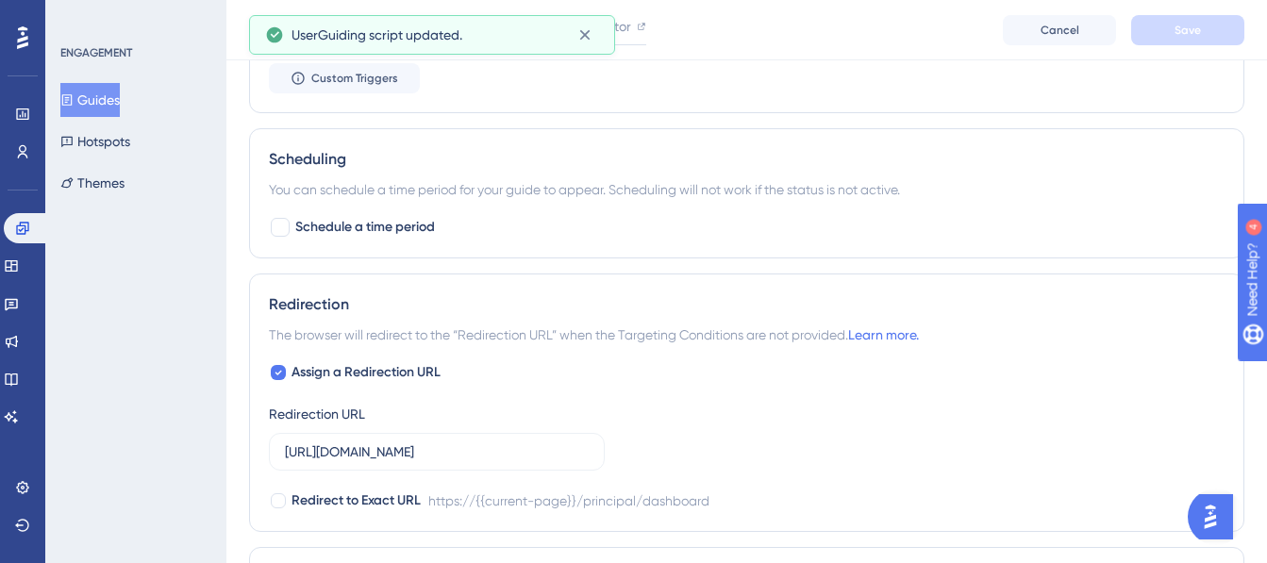
scroll to position [566, 0]
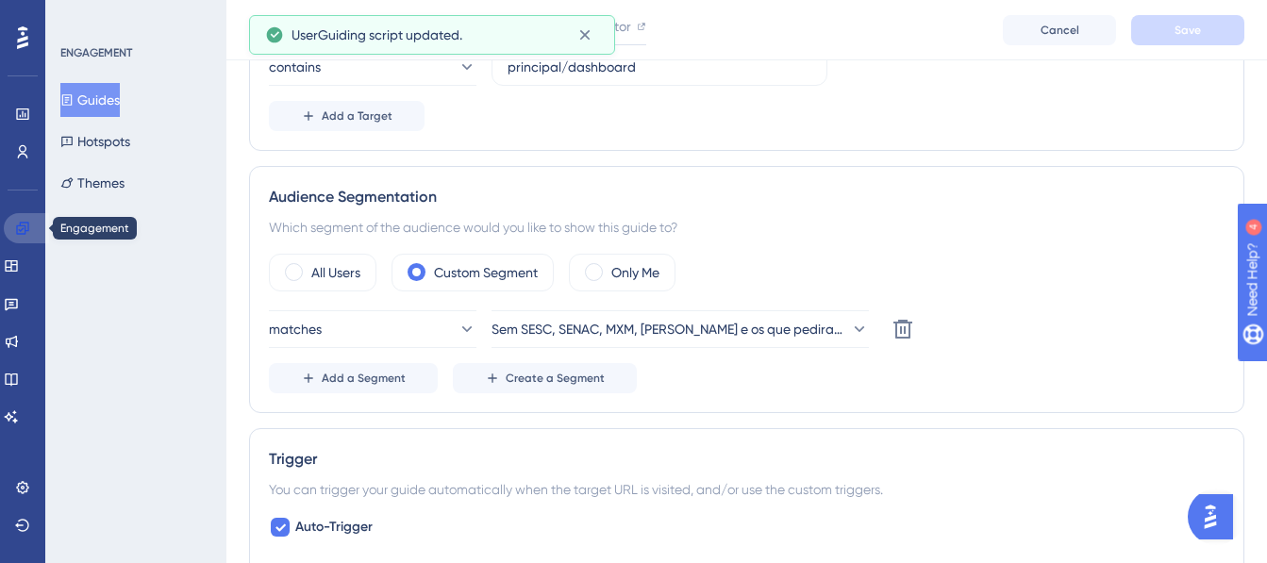
click at [33, 234] on link at bounding box center [26, 228] width 45 height 30
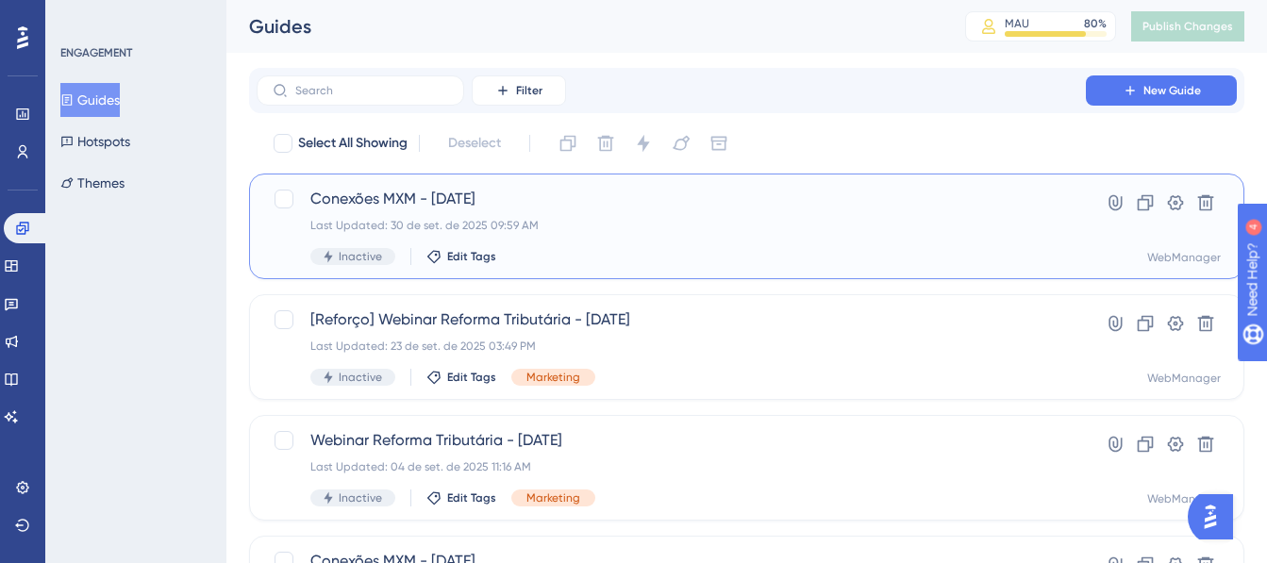
click at [583, 223] on div "Last Updated: 30 de set. de 2025 09:59 AM" at bounding box center [671, 225] width 722 height 15
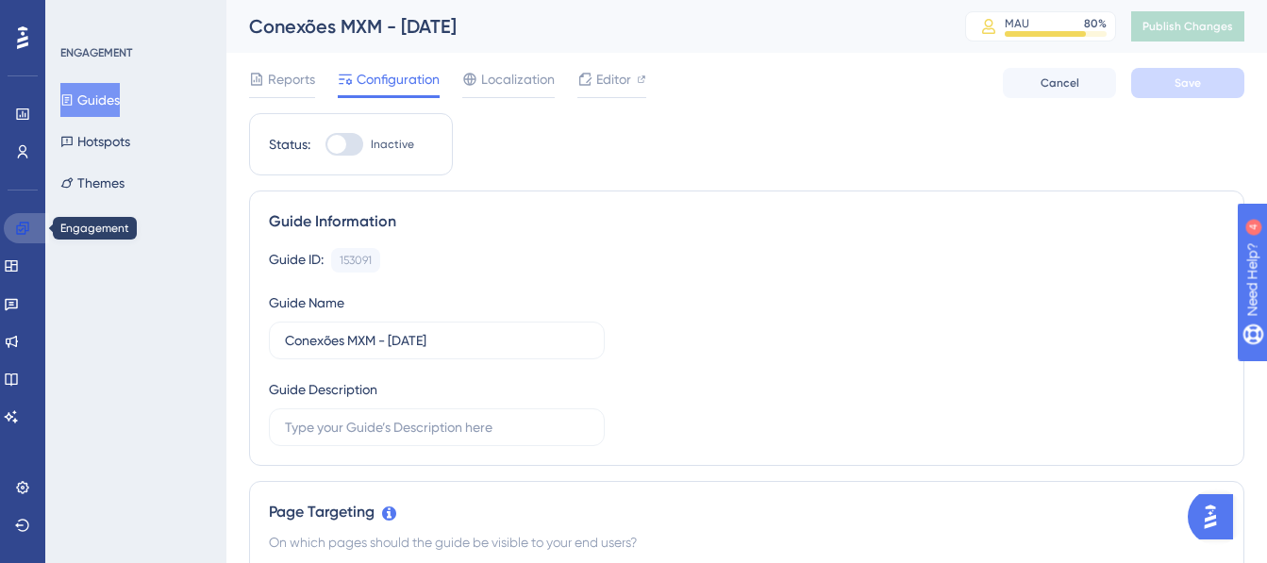
drag, startPoint x: 15, startPoint y: 223, endPoint x: 54, endPoint y: 224, distance: 38.7
click at [16, 223] on icon at bounding box center [22, 228] width 15 height 15
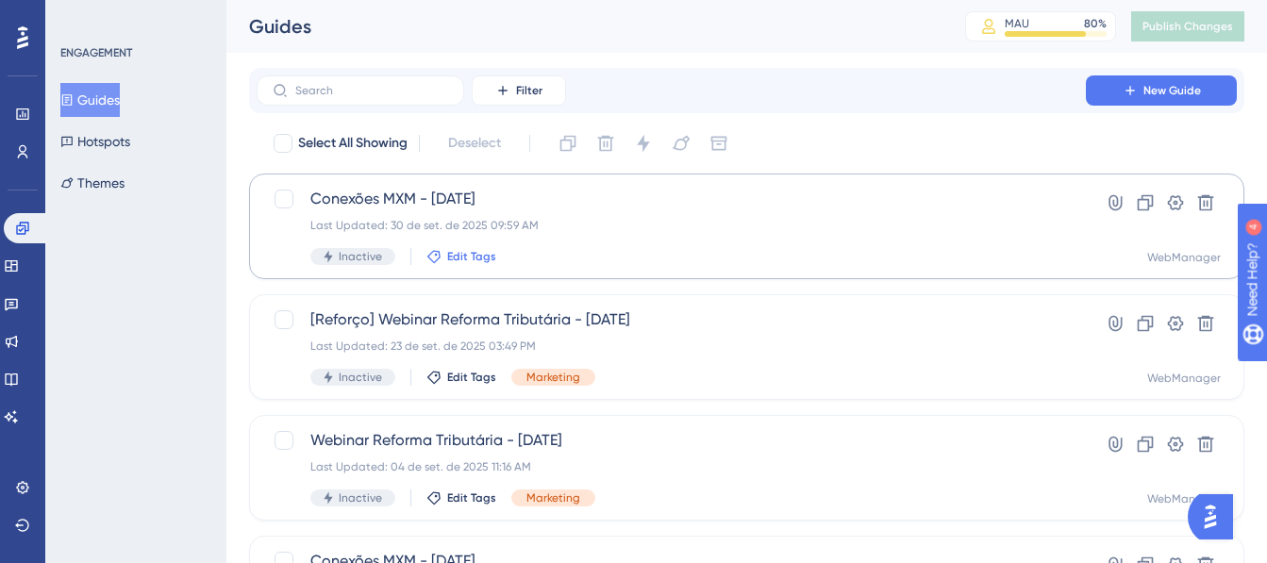
click at [432, 254] on icon at bounding box center [433, 256] width 15 height 15
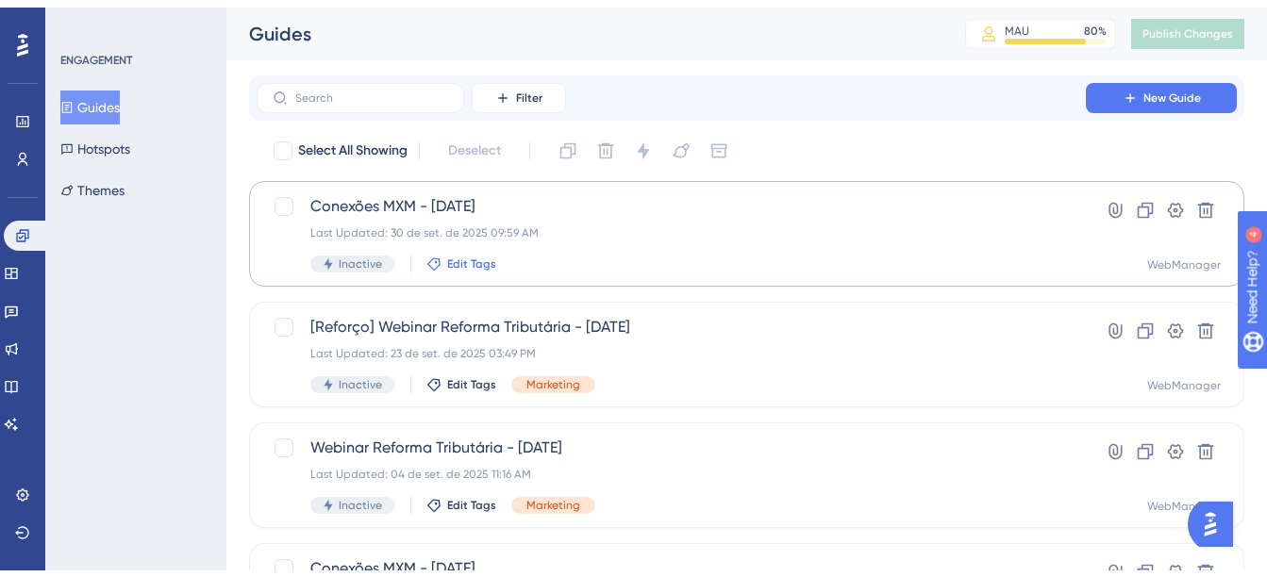
scroll to position [138, 0]
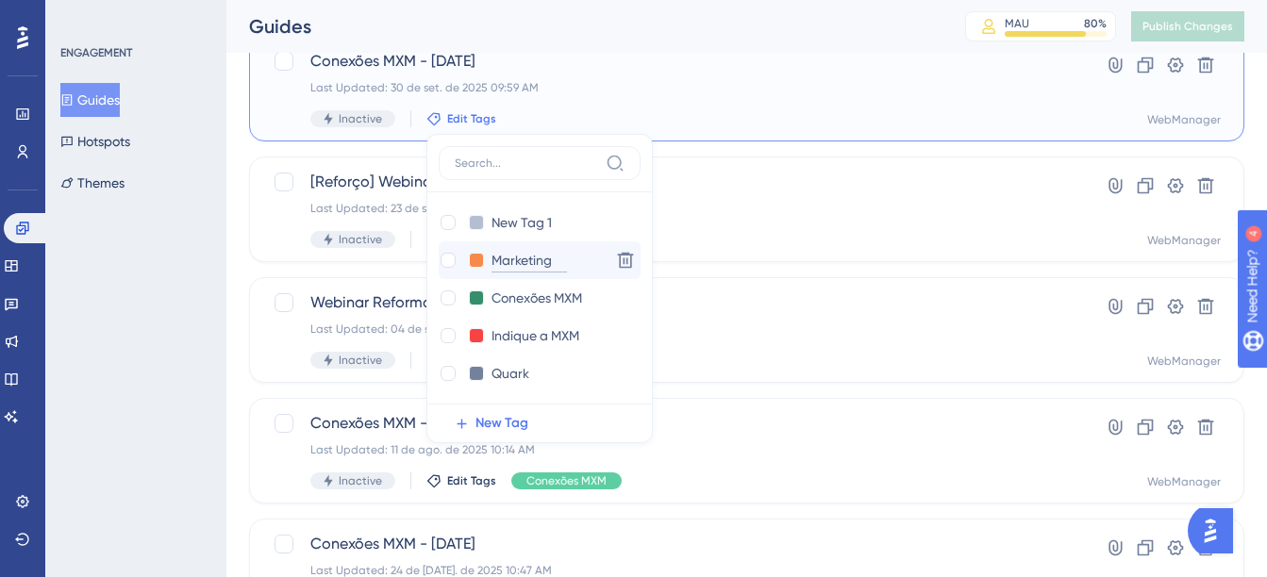
click at [533, 267] on input "Marketing" at bounding box center [528, 261] width 75 height 24
click at [469, 262] on button at bounding box center [476, 260] width 15 height 15
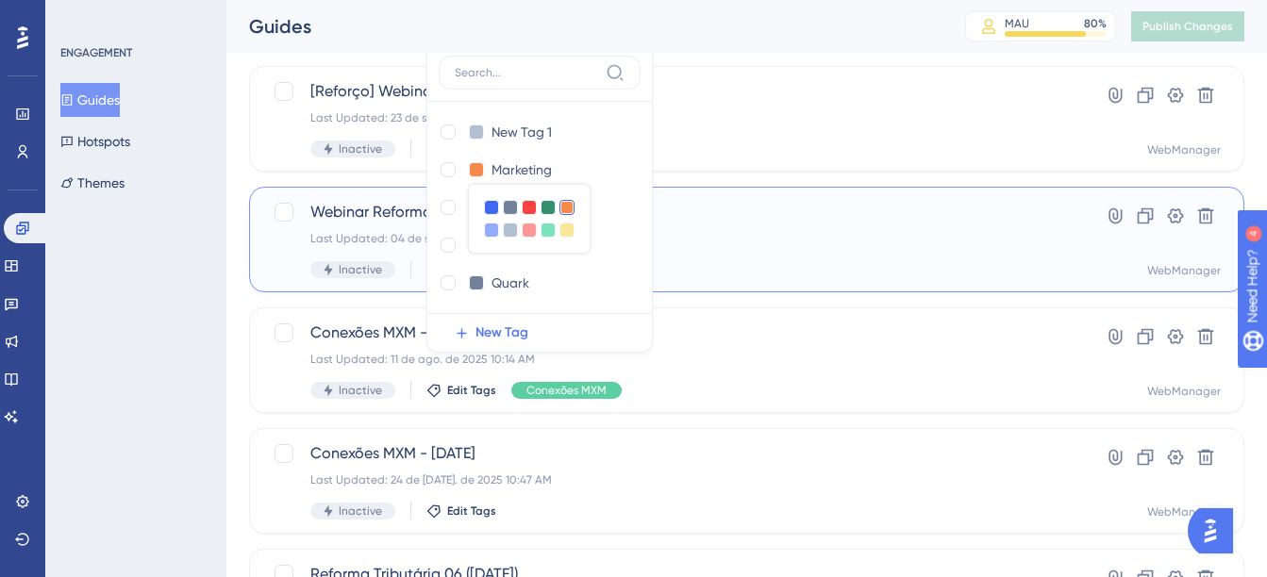
click at [746, 260] on div "Webinar Reforma Tributária - 10/09/2025 Last Updated: 04 de set. de 2025 11:16 …" at bounding box center [671, 239] width 722 height 77
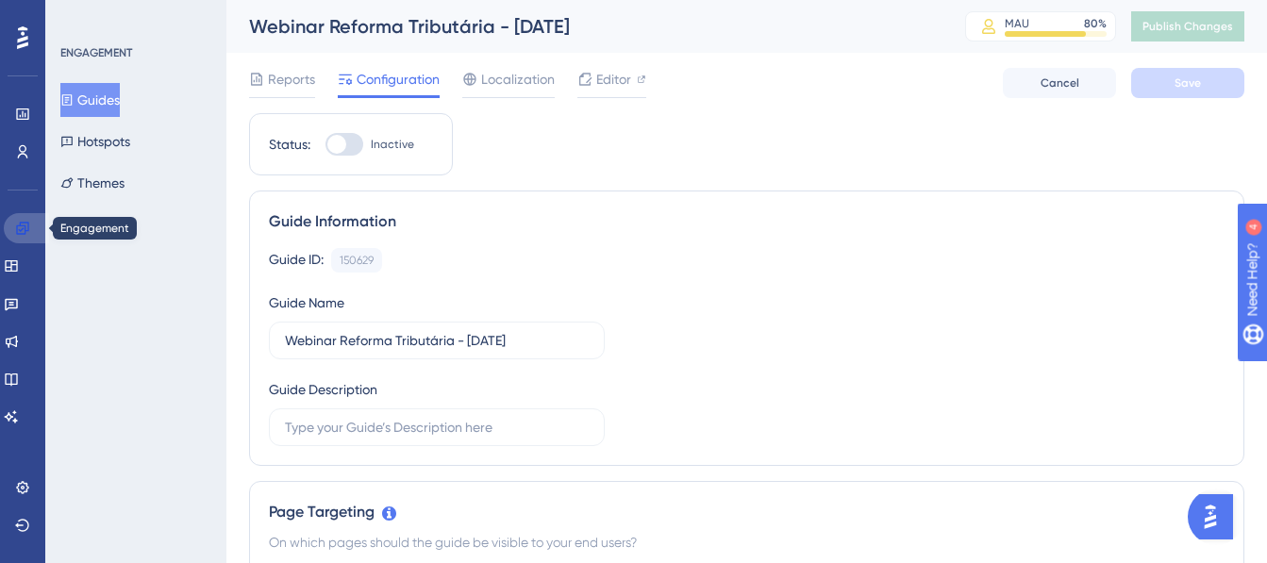
click at [24, 226] on icon at bounding box center [22, 228] width 12 height 12
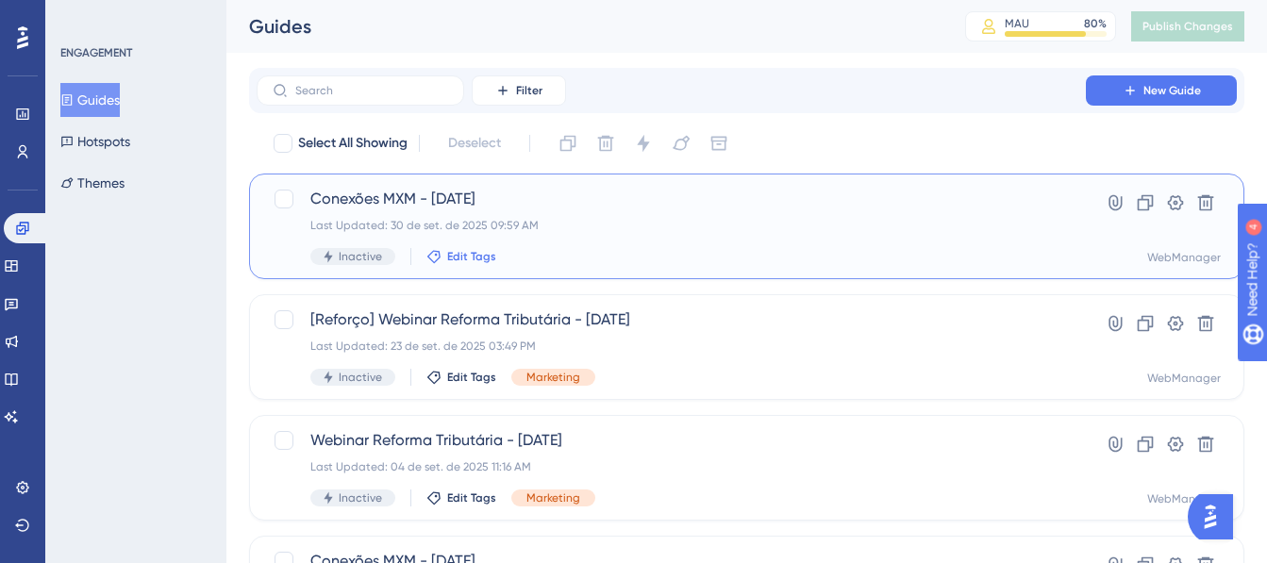
click at [457, 255] on span "Edit Tags" at bounding box center [471, 256] width 49 height 15
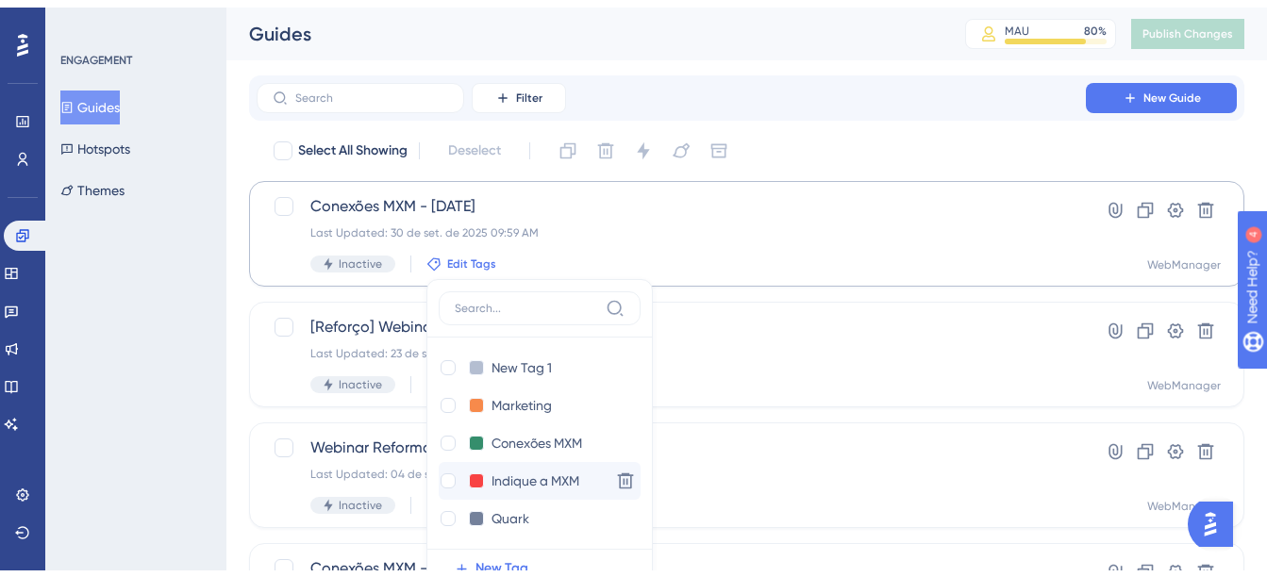
scroll to position [138, 0]
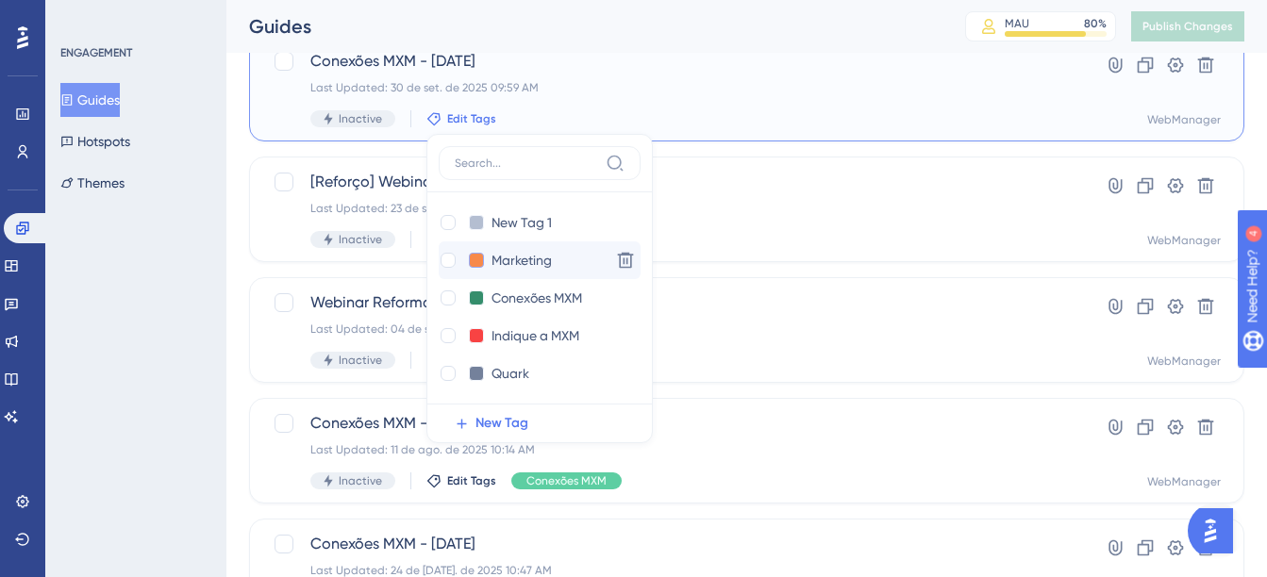
click at [471, 259] on button at bounding box center [476, 260] width 15 height 15
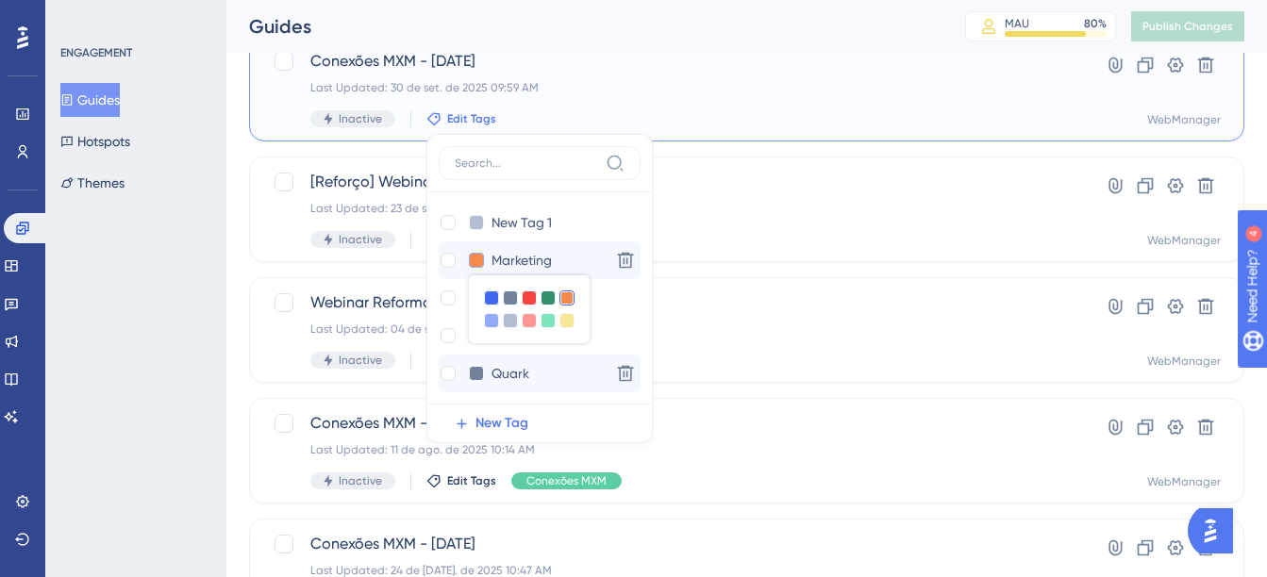
scroll to position [228, 0]
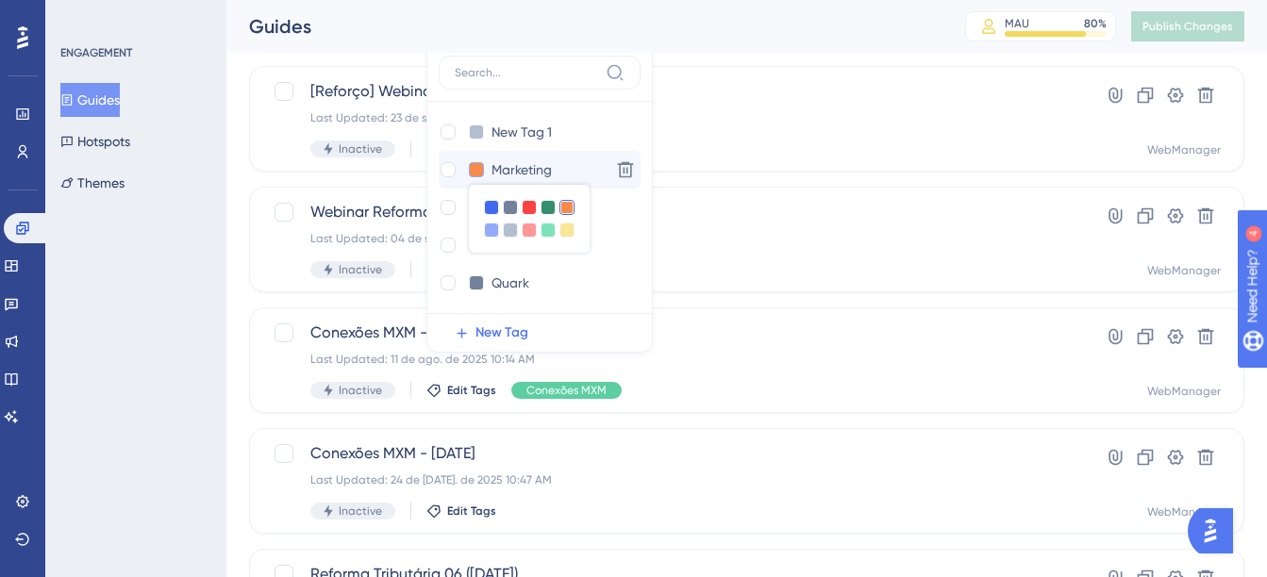
click at [471, 171] on button at bounding box center [476, 169] width 15 height 15
click at [448, 167] on div at bounding box center [447, 169] width 15 height 15
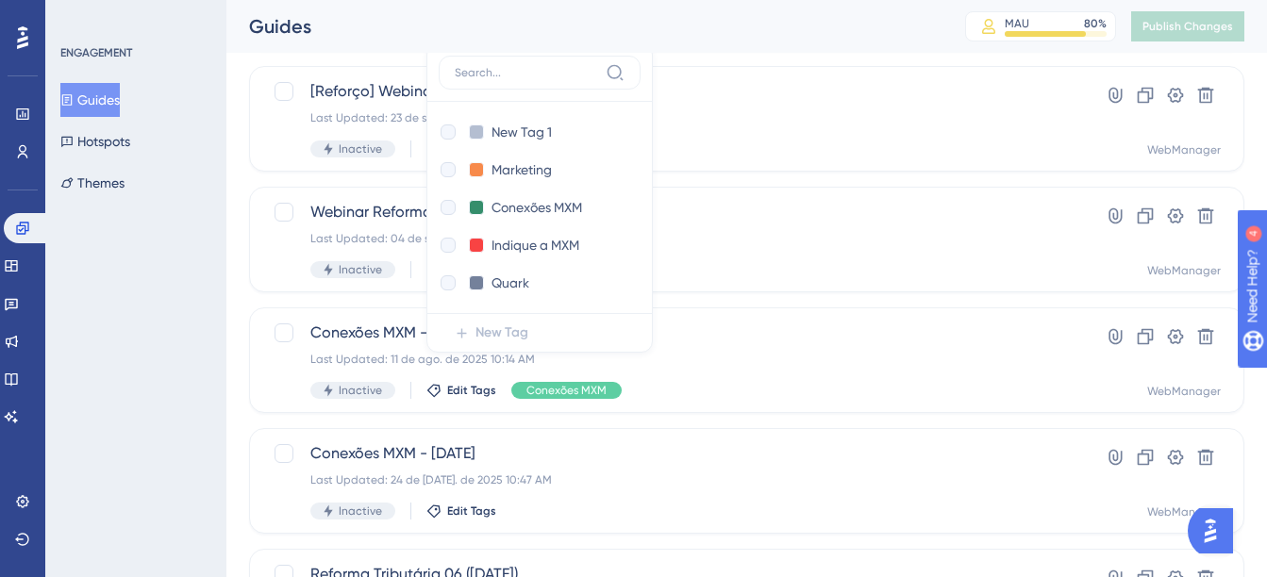
checkbox input "true"
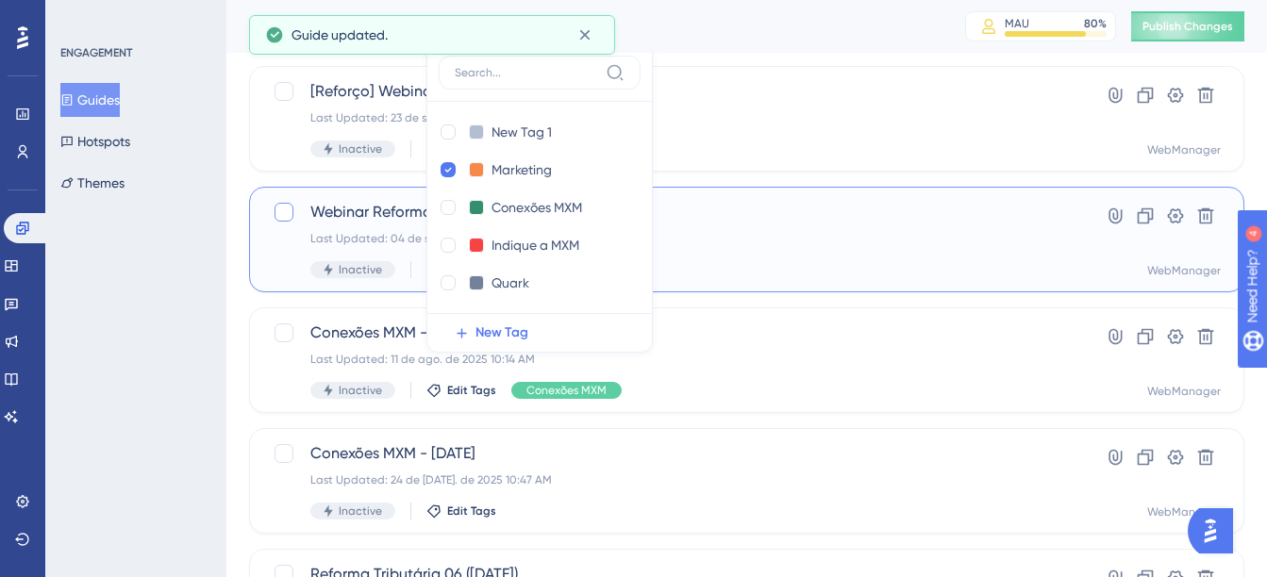
click at [279, 223] on div at bounding box center [284, 212] width 23 height 23
click at [284, 212] on icon at bounding box center [283, 212] width 11 height 15
checkbox input "false"
click at [1147, 18] on button "Publish Changes" at bounding box center [1187, 26] width 113 height 30
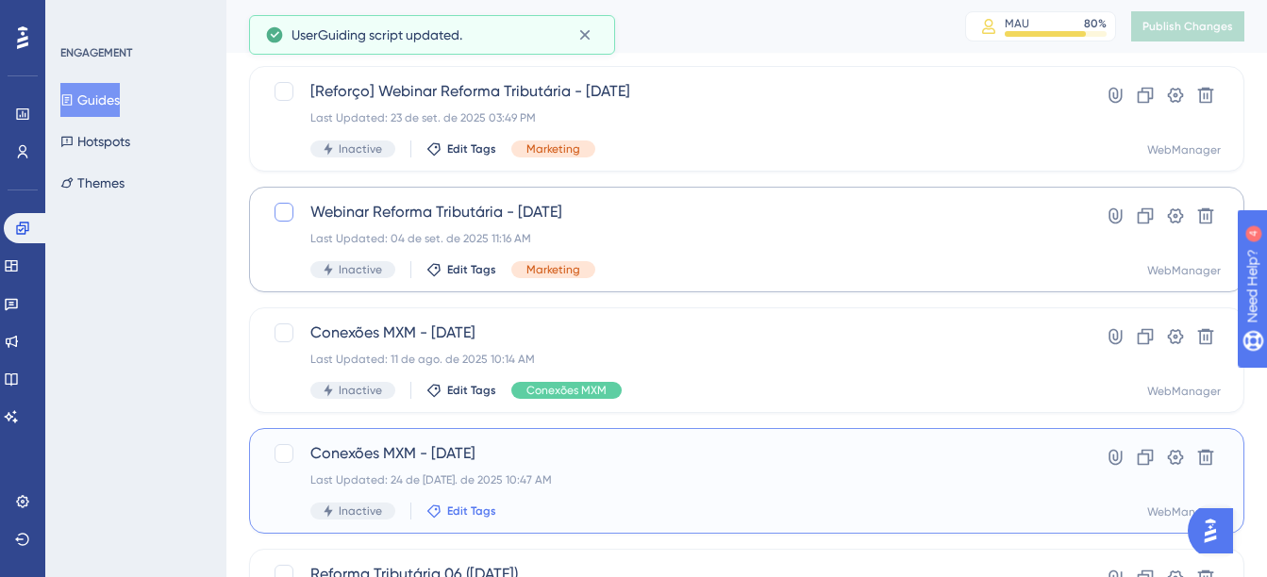
click at [474, 517] on span "Edit Tags" at bounding box center [471, 511] width 49 height 15
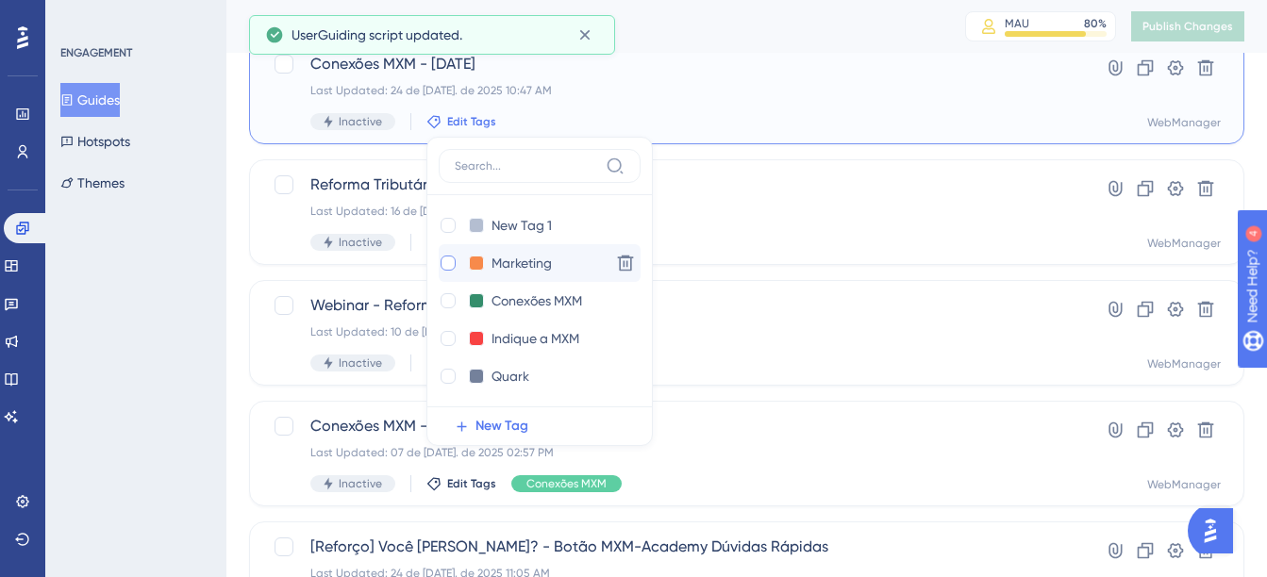
click at [450, 260] on div at bounding box center [447, 263] width 15 height 15
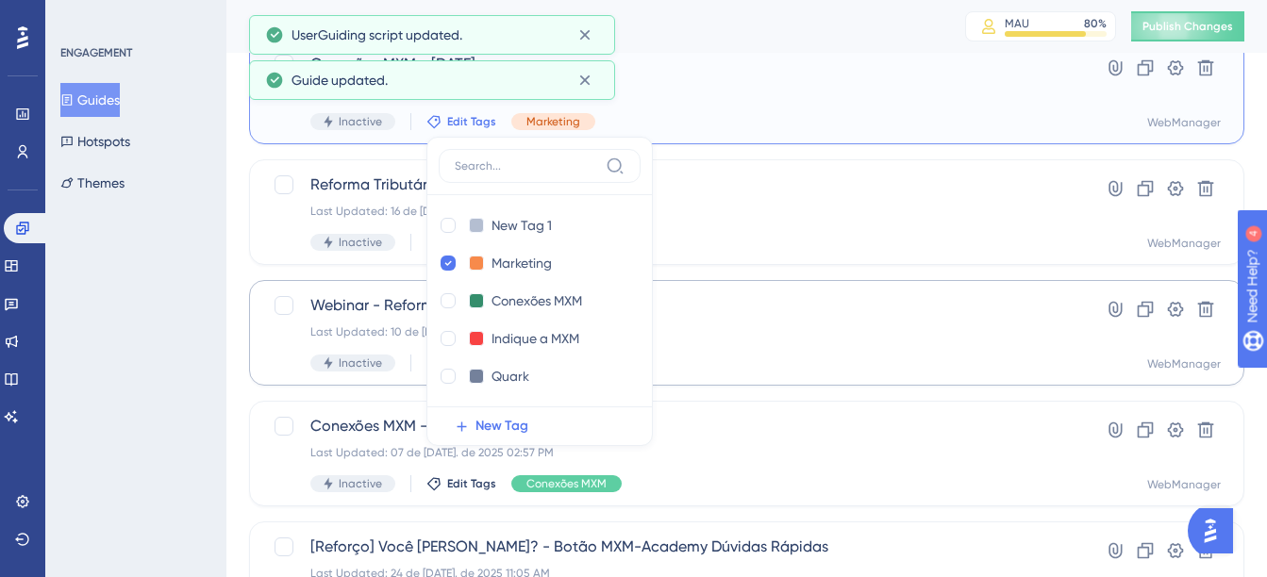
checkbox input "true"
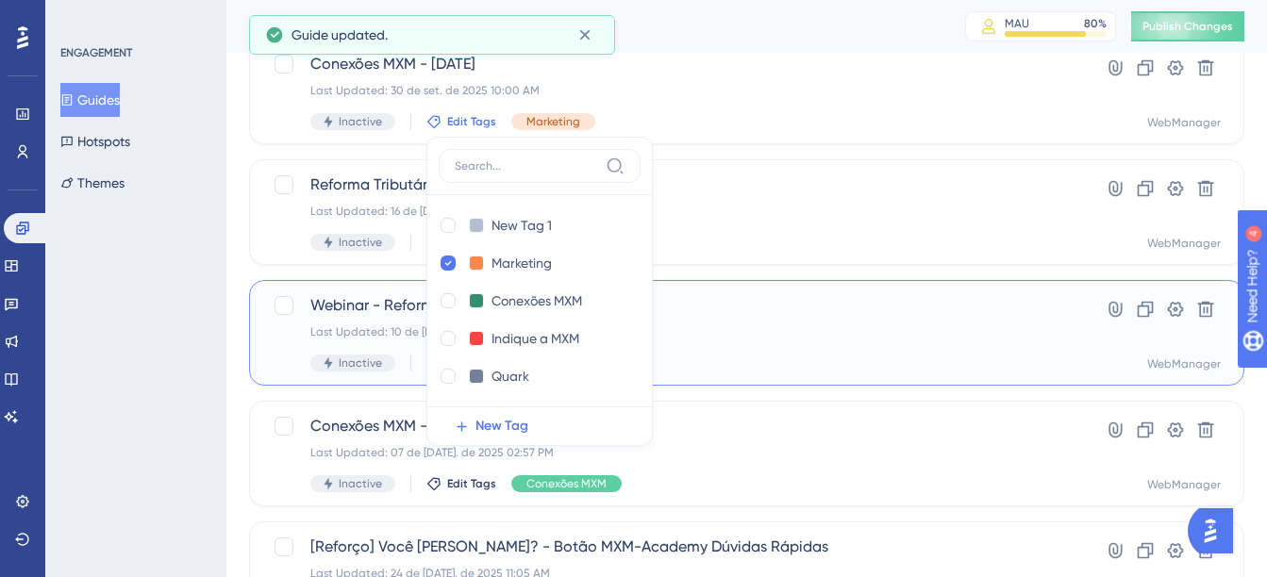
click at [711, 321] on div "Webinar - Reforma Tributária - 10/07/2025 Last Updated: 10 de jul. de 2025 10:4…" at bounding box center [671, 332] width 722 height 77
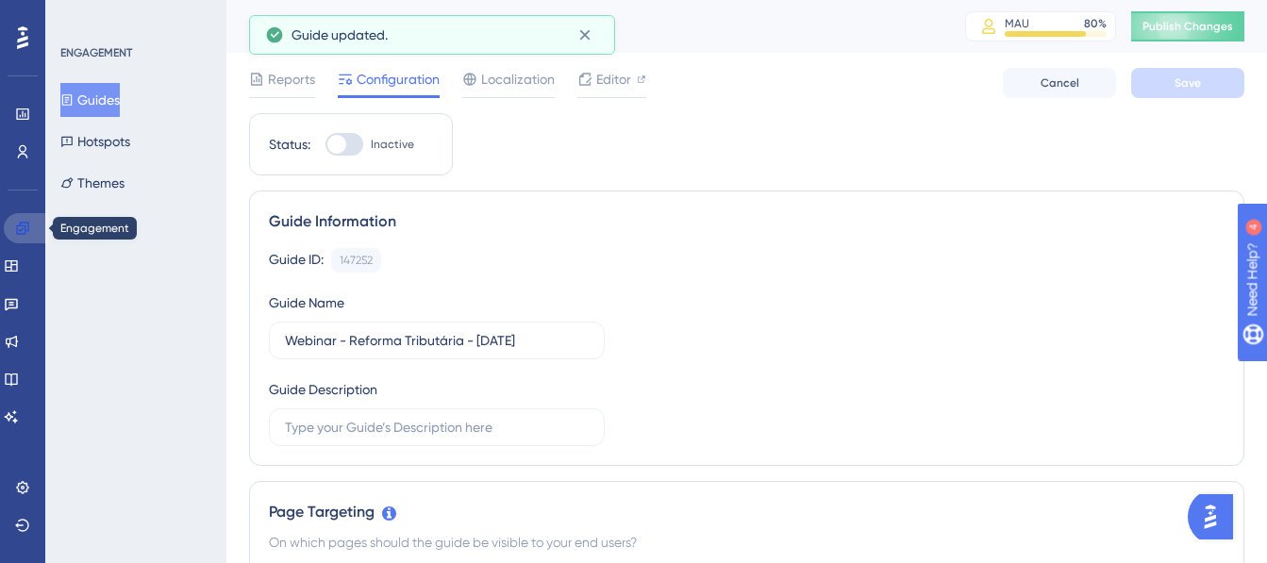
drag, startPoint x: 25, startPoint y: 232, endPoint x: 36, endPoint y: 233, distance: 10.4
click at [25, 232] on icon at bounding box center [22, 228] width 12 height 12
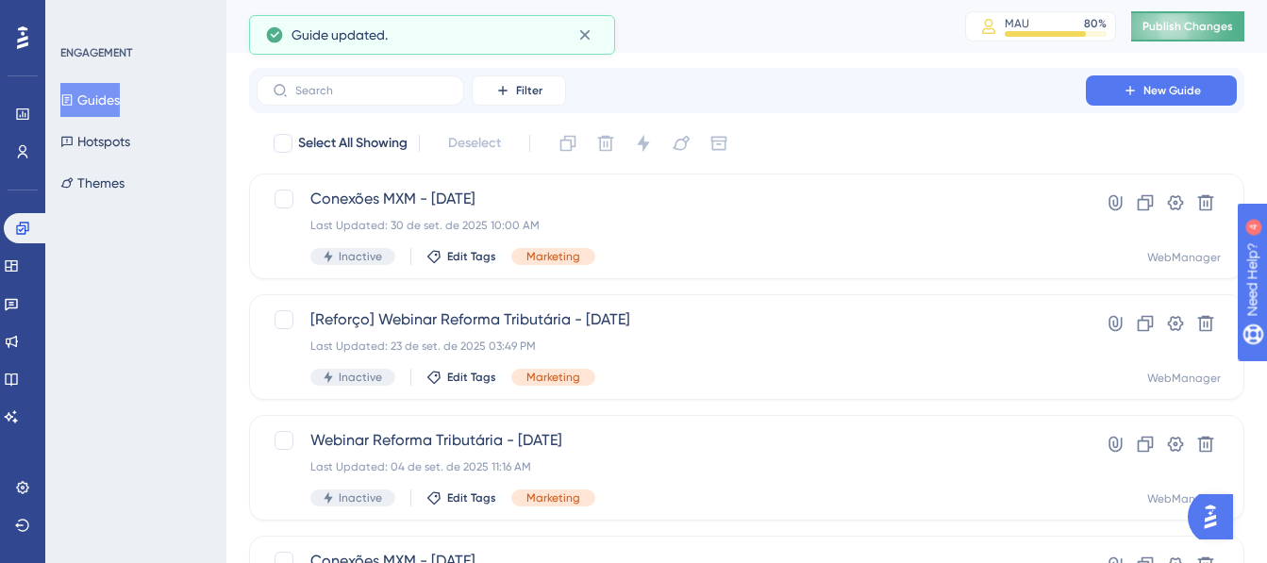
click at [1169, 29] on span "Publish Changes" at bounding box center [1187, 26] width 91 height 15
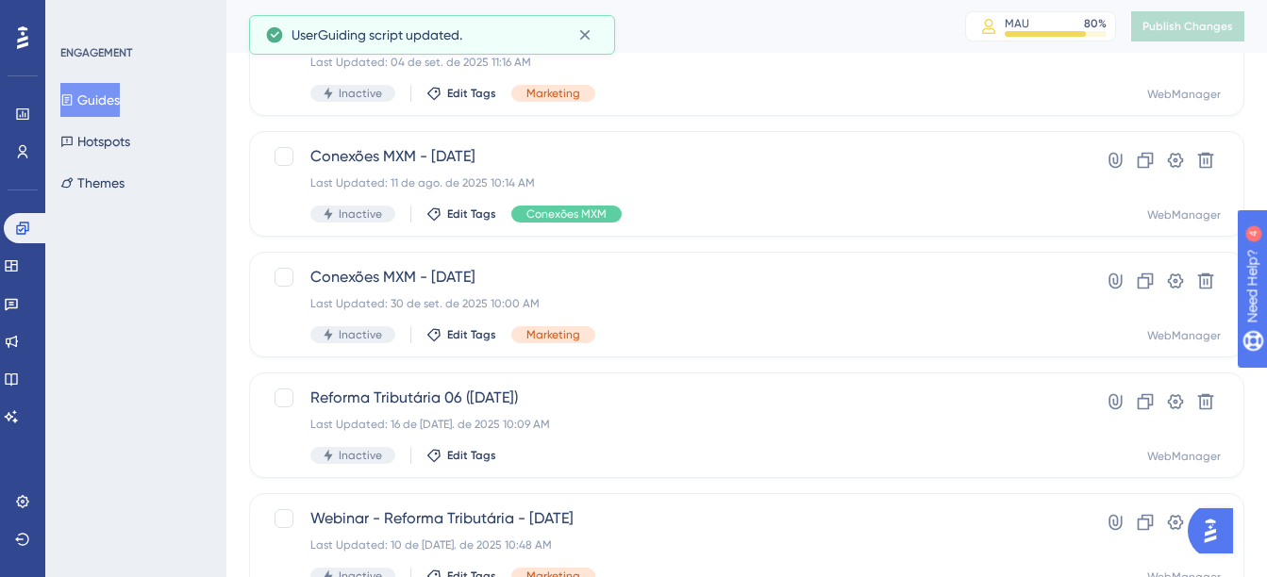
scroll to position [94, 0]
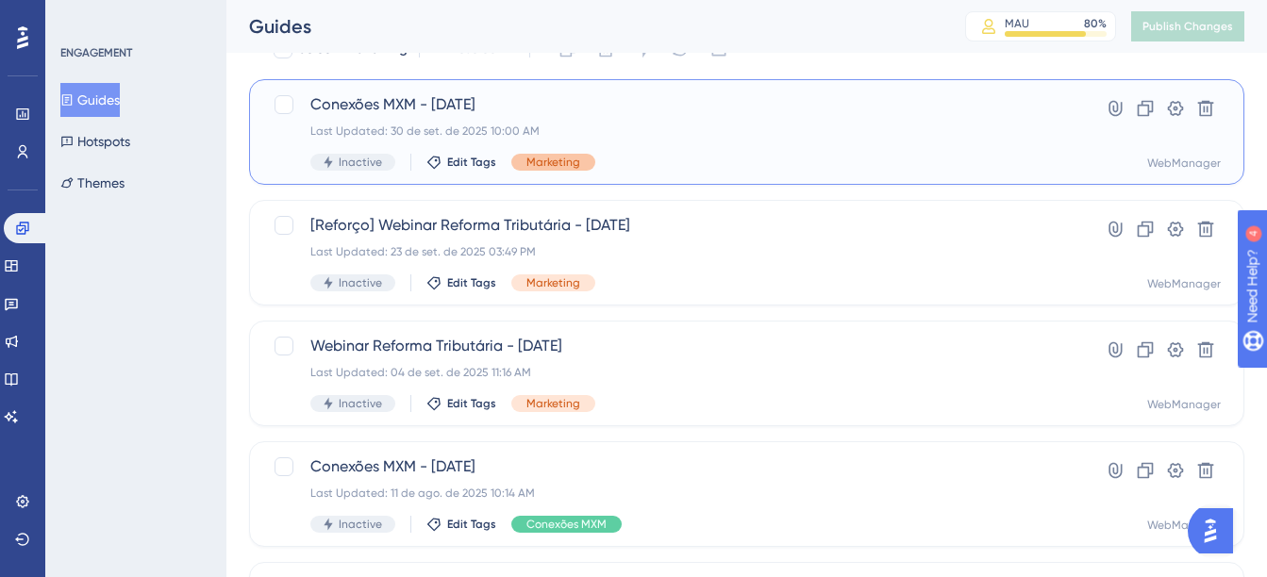
click at [551, 161] on span "Marketing" at bounding box center [553, 162] width 54 height 15
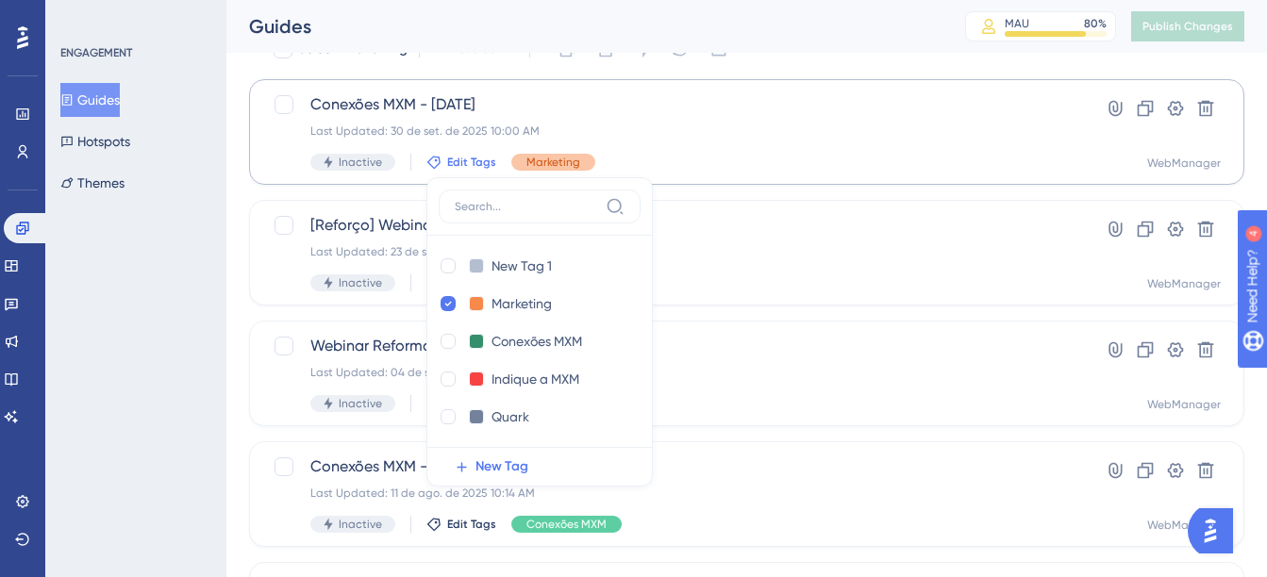
scroll to position [138, 0]
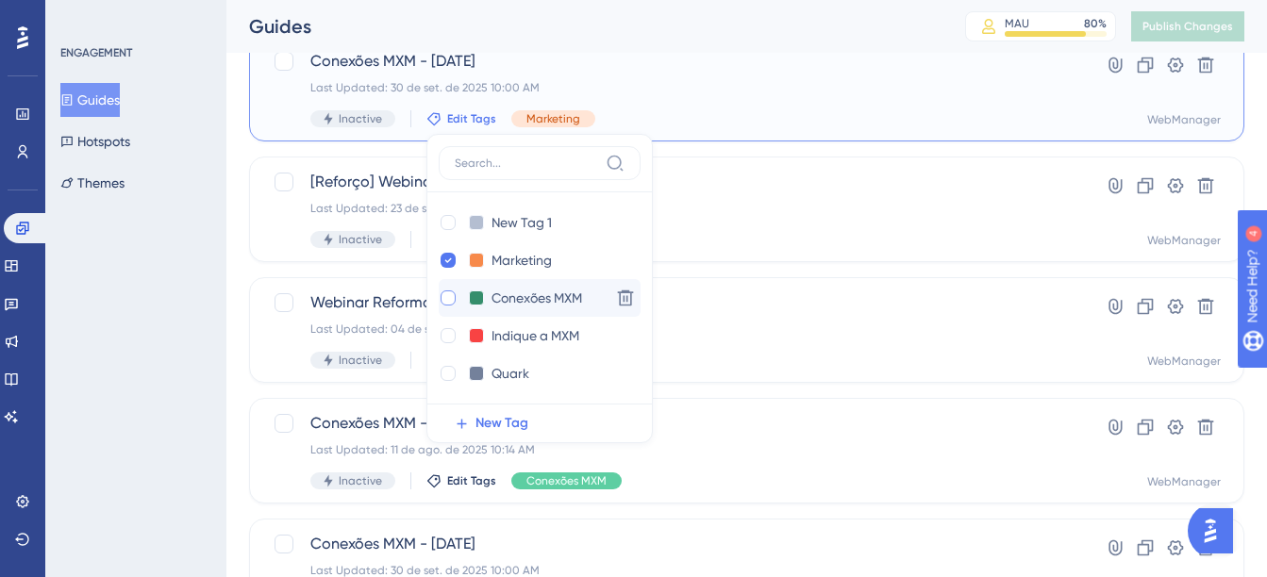
click at [451, 296] on div at bounding box center [447, 298] width 15 height 15
checkbox input "true"
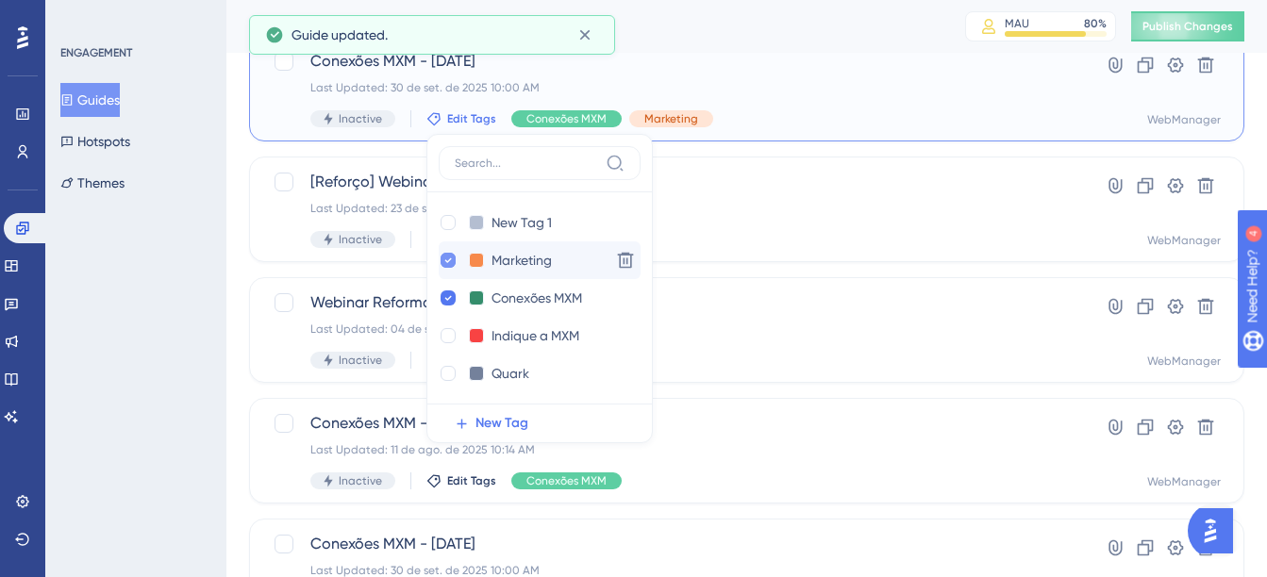
click at [444, 254] on icon at bounding box center [448, 260] width 8 height 13
checkbox input "false"
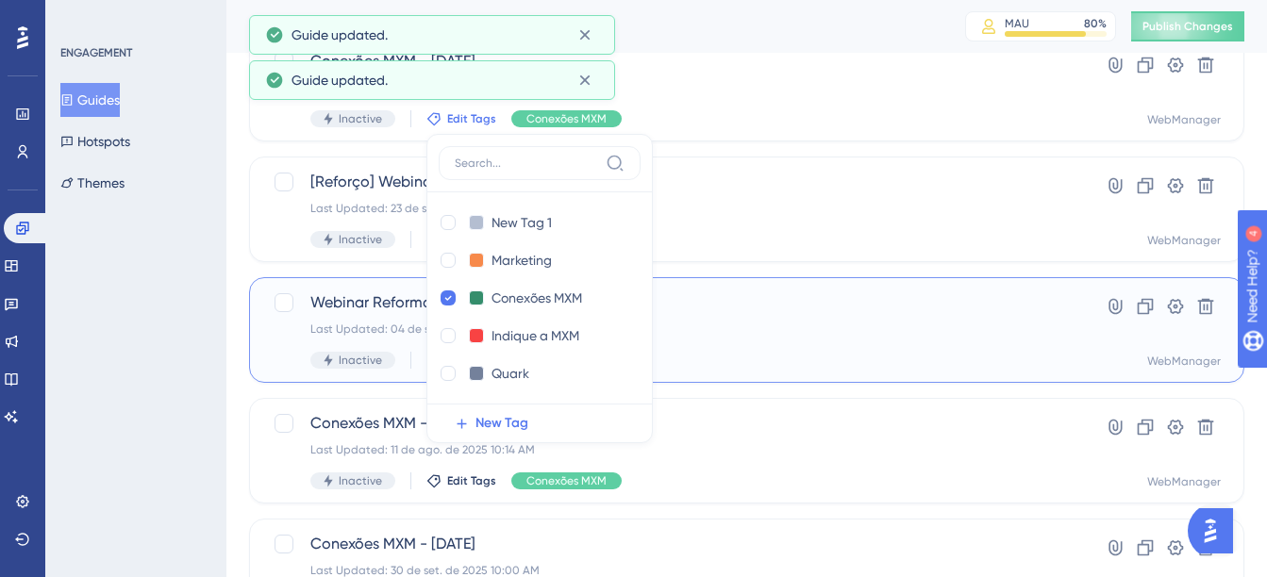
click at [721, 353] on div "Inactive Edit Tags Marketing" at bounding box center [671, 360] width 722 height 17
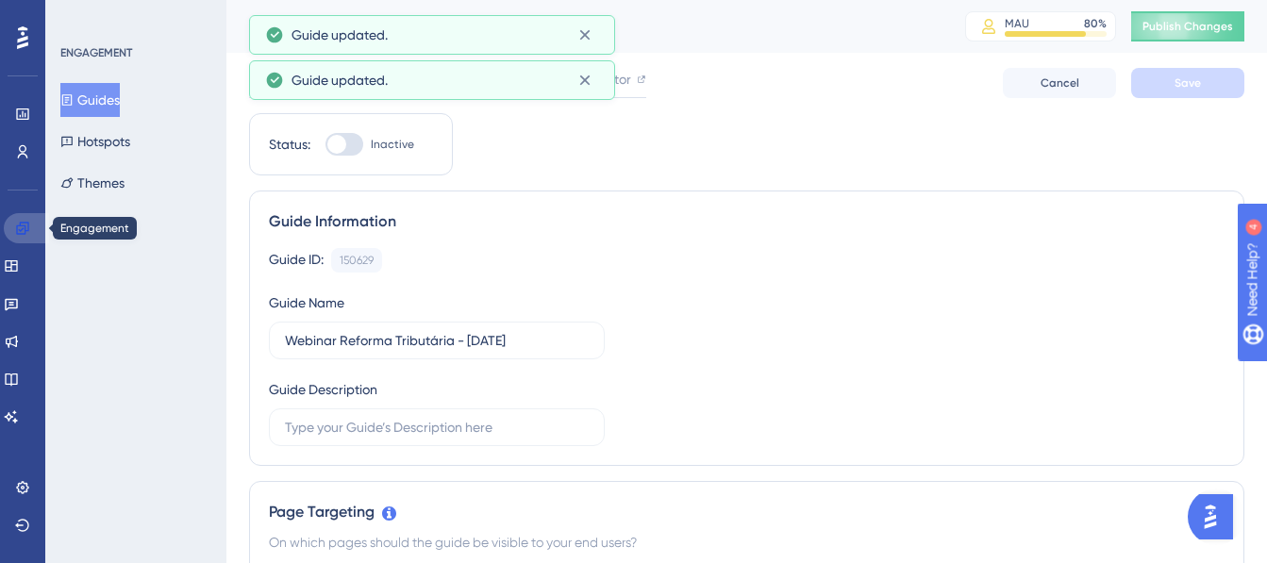
drag, startPoint x: 30, startPoint y: 221, endPoint x: 38, endPoint y: 234, distance: 15.2
click at [31, 221] on link at bounding box center [26, 228] width 45 height 30
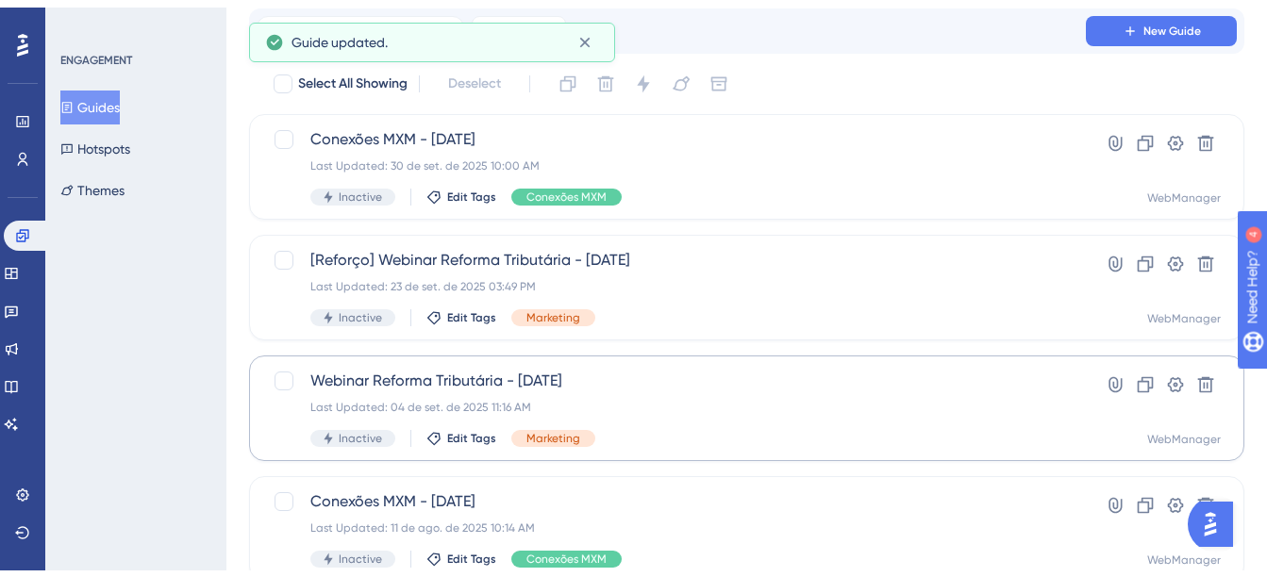
scroll to position [189, 0]
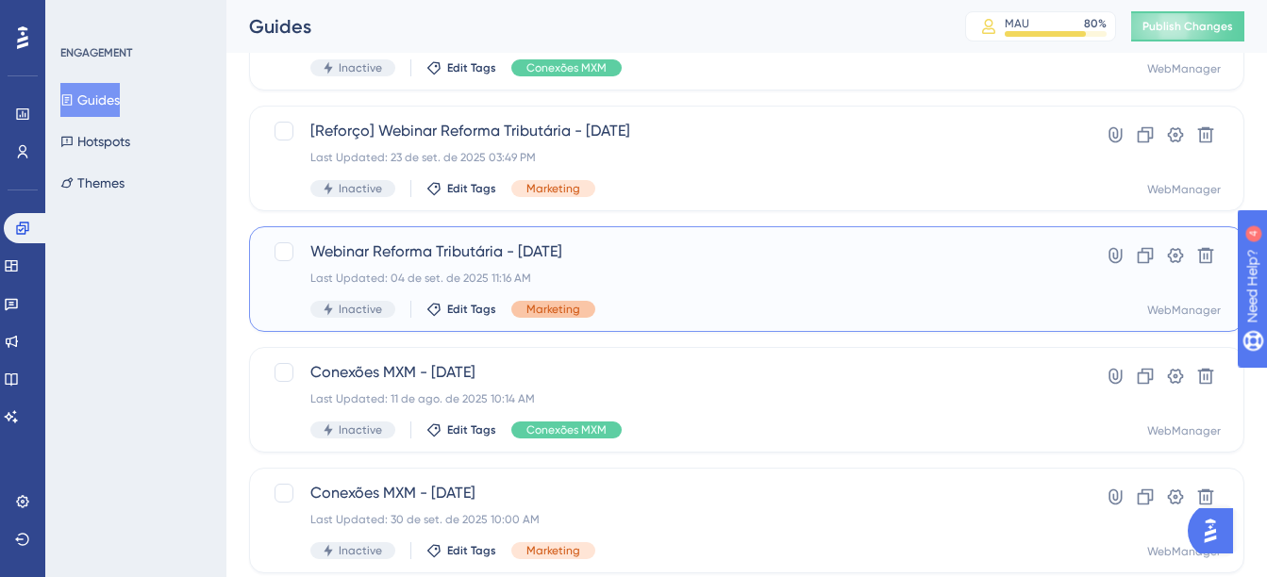
click at [557, 311] on span "Marketing" at bounding box center [553, 309] width 54 height 15
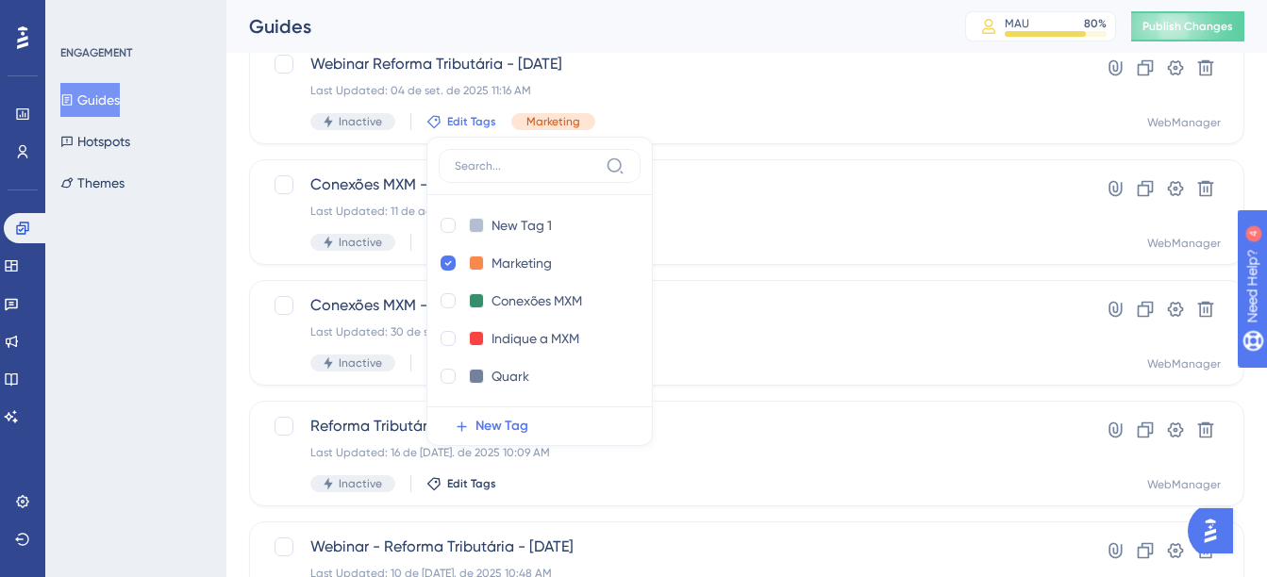
click at [169, 314] on div "ENGAGEMENT Guides Hotspots Themes" at bounding box center [135, 288] width 181 height 577
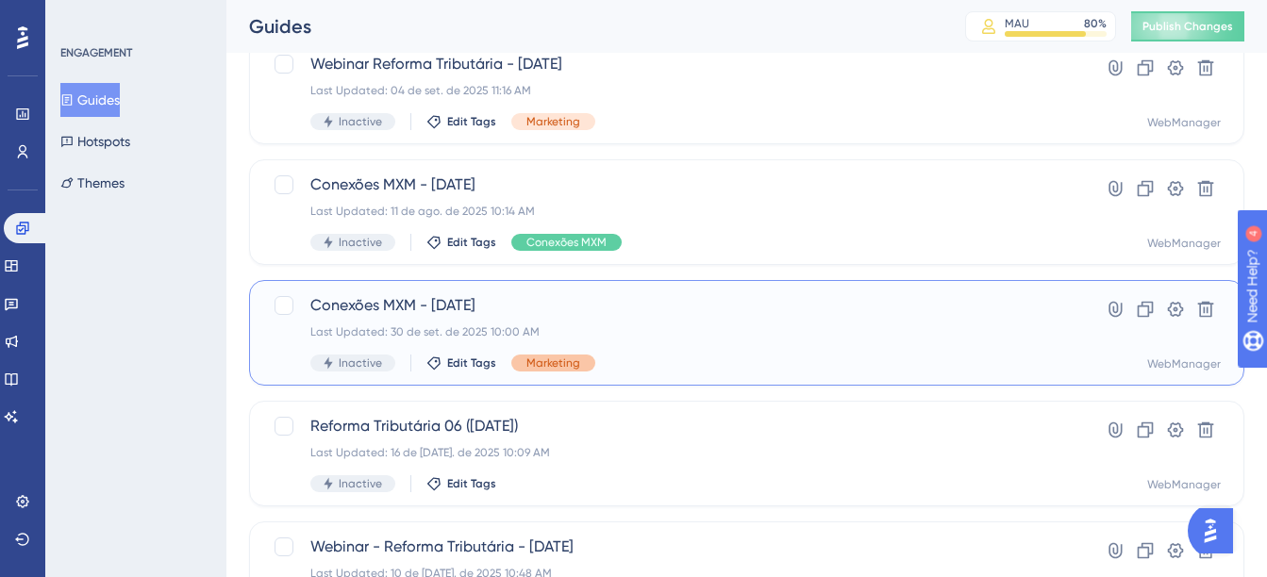
click at [560, 361] on span "Marketing" at bounding box center [553, 363] width 54 height 15
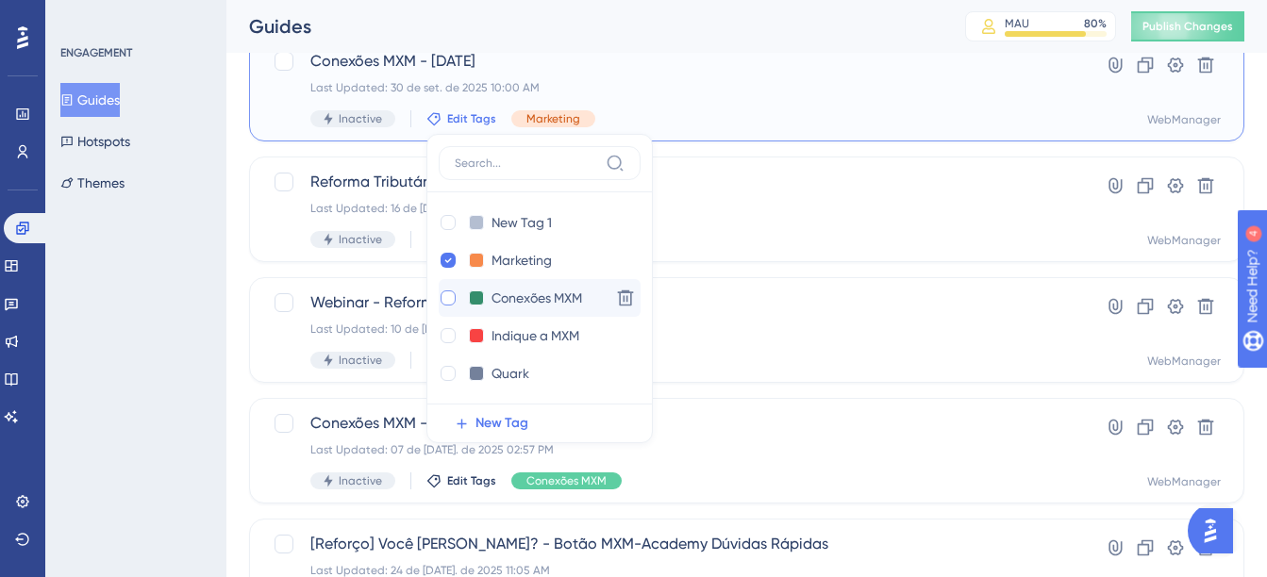
click at [448, 298] on div at bounding box center [447, 298] width 15 height 15
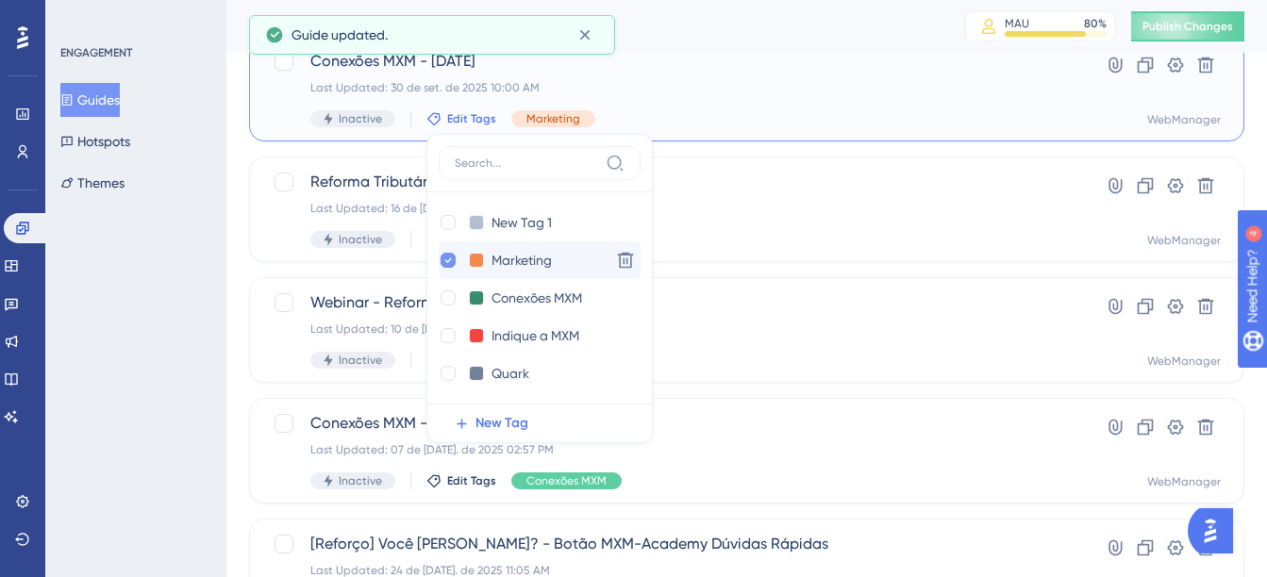
checkbox input "true"
click at [453, 257] on div at bounding box center [447, 260] width 15 height 15
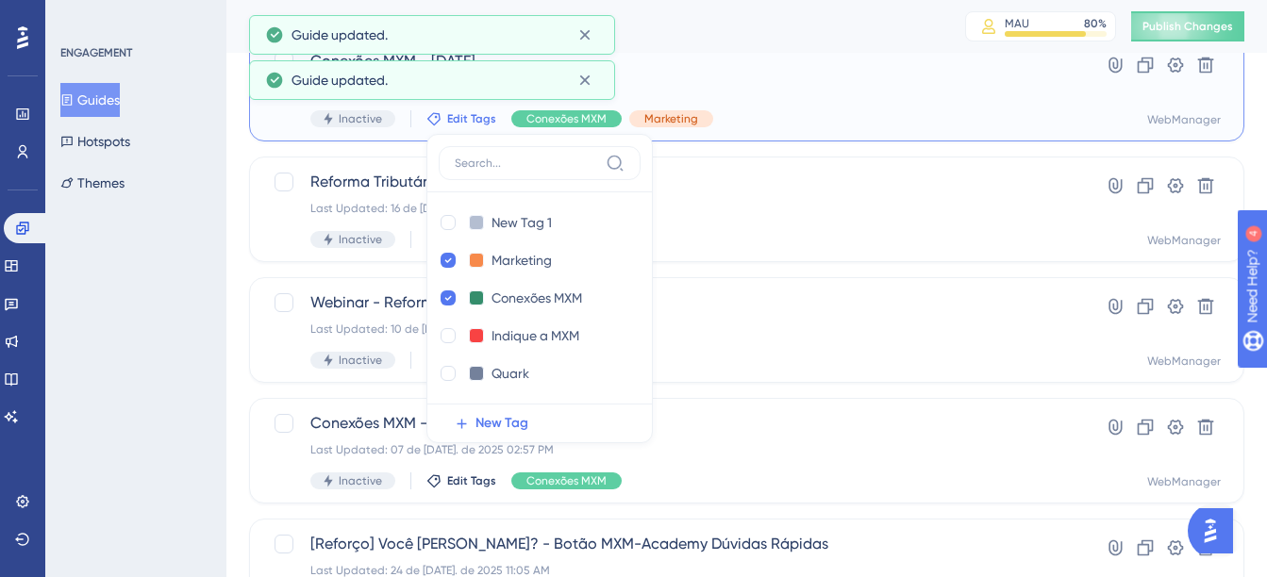
checkbox input "false"
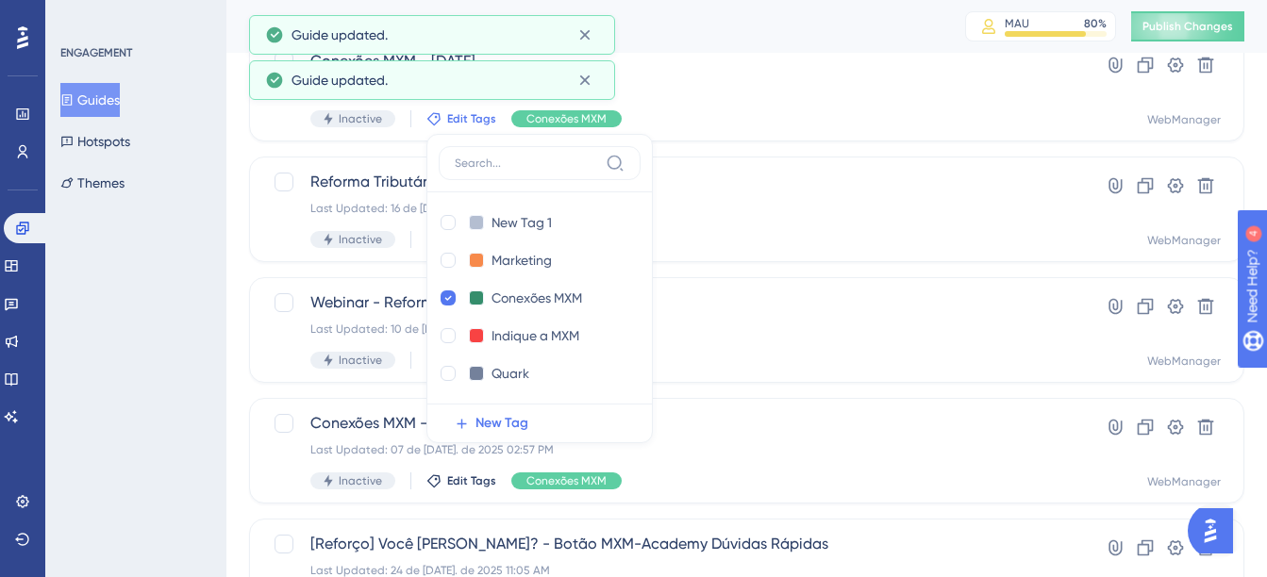
click at [173, 350] on div "ENGAGEMENT Guides Hotspots Themes" at bounding box center [135, 288] width 181 height 577
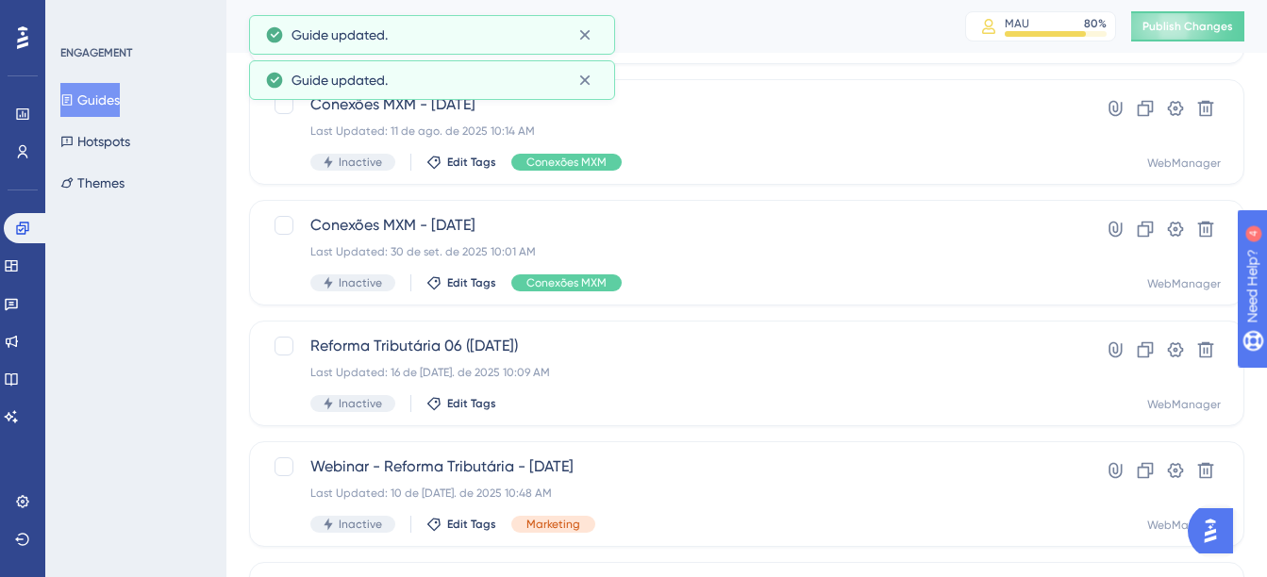
scroll to position [526, 0]
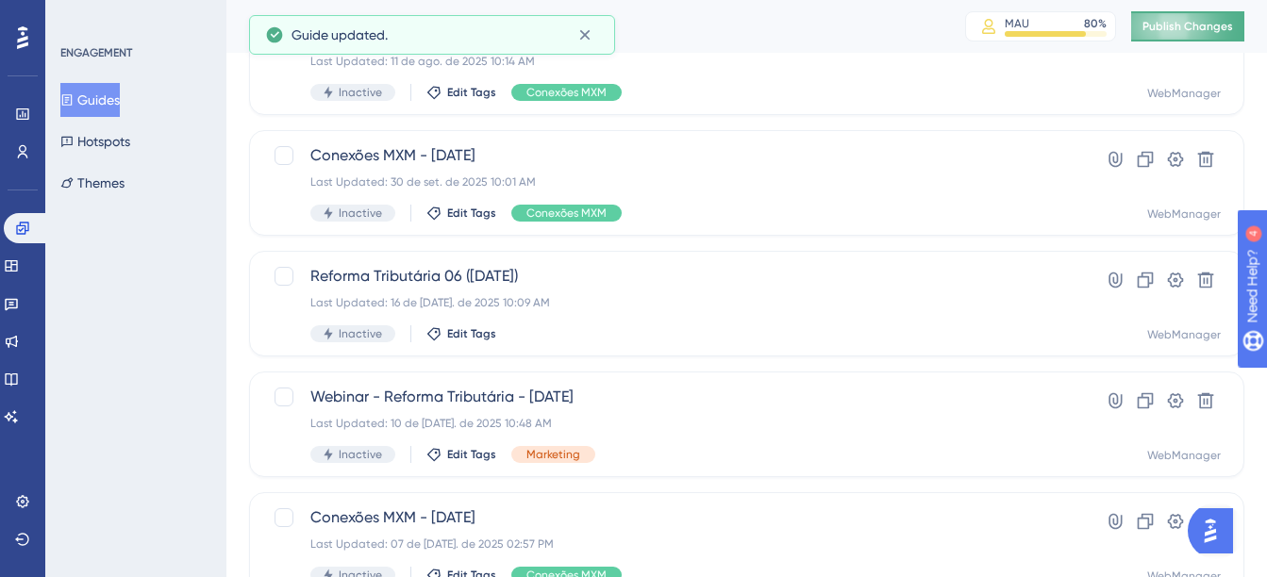
click at [1182, 27] on span "Publish Changes" at bounding box center [1187, 26] width 91 height 15
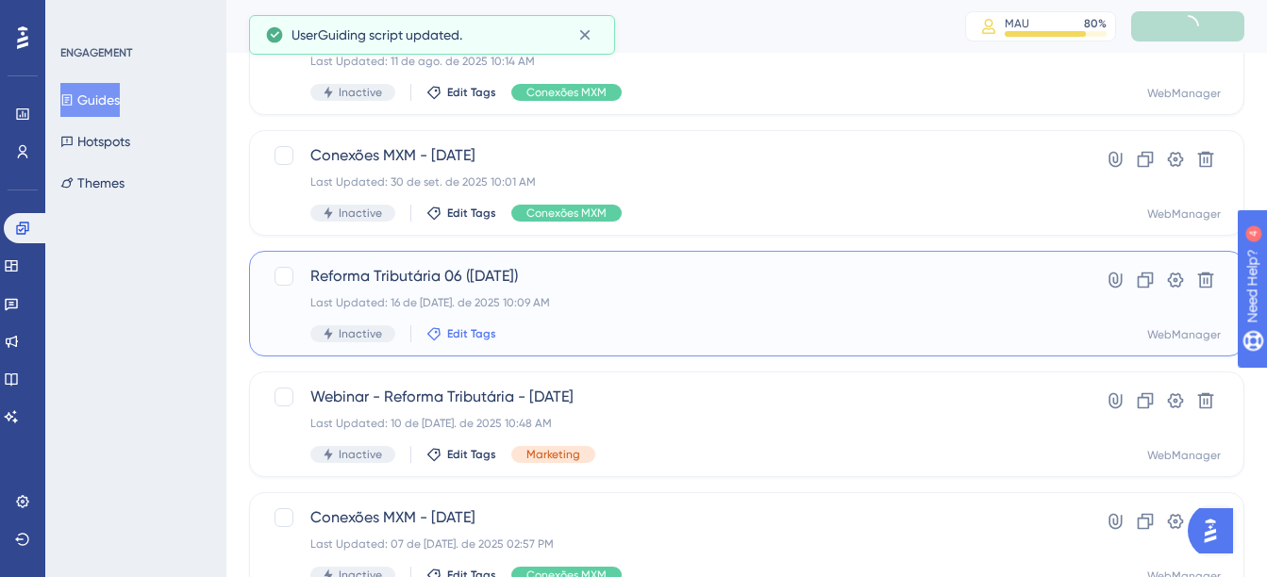
click at [459, 340] on span "Edit Tags" at bounding box center [471, 333] width 49 height 15
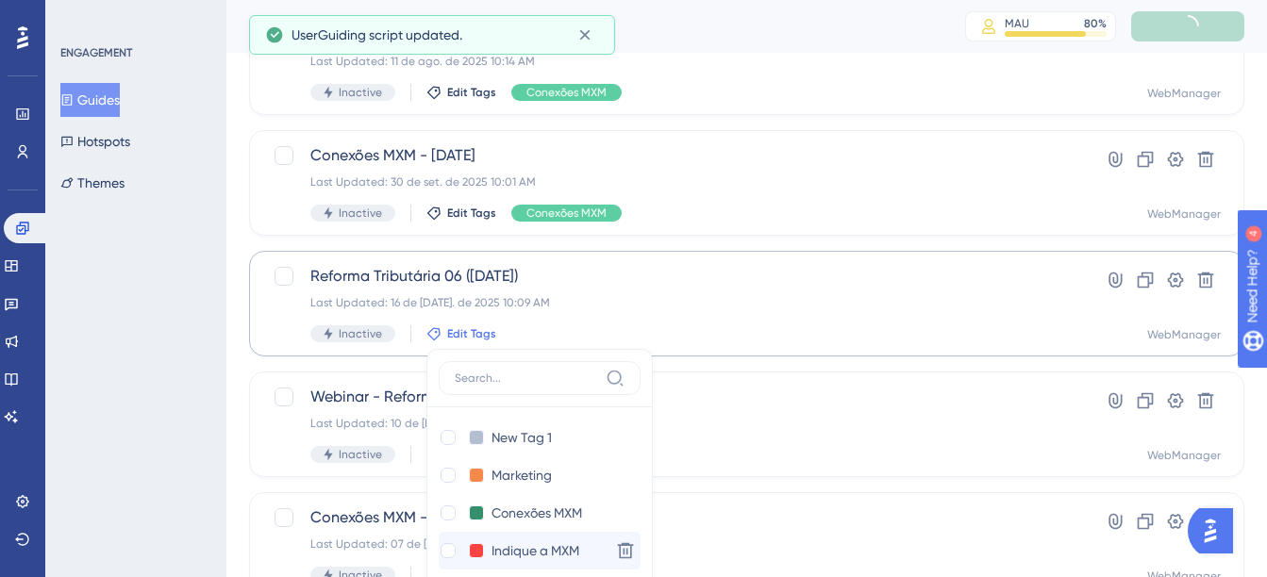
scroll to position [741, 0]
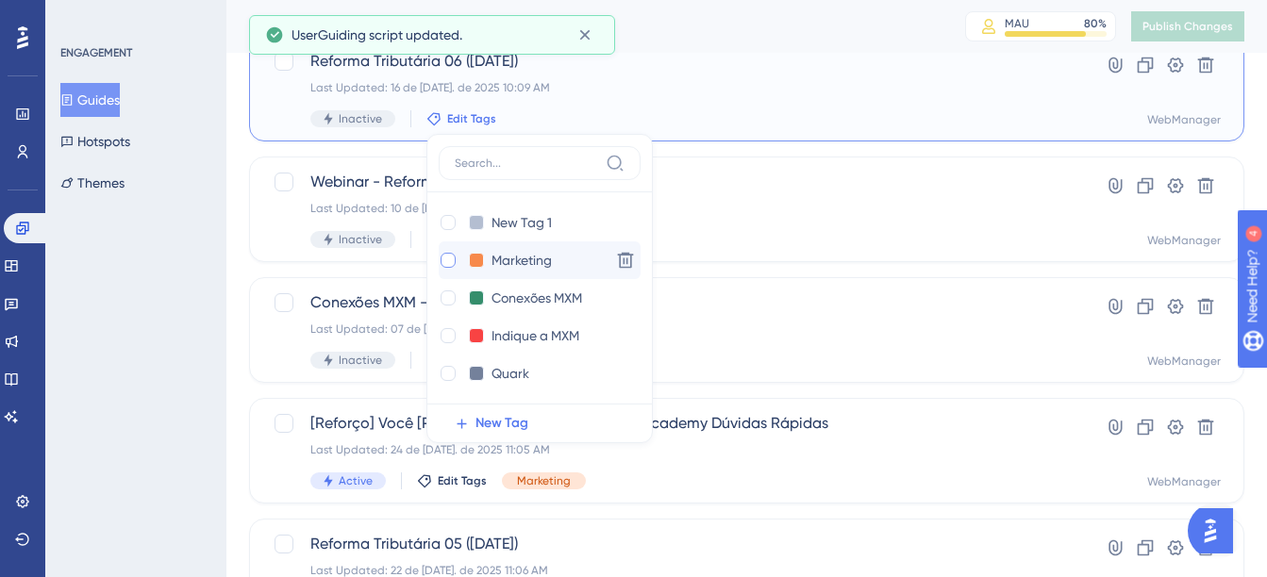
click at [445, 261] on div at bounding box center [447, 260] width 15 height 15
checkbox input "true"
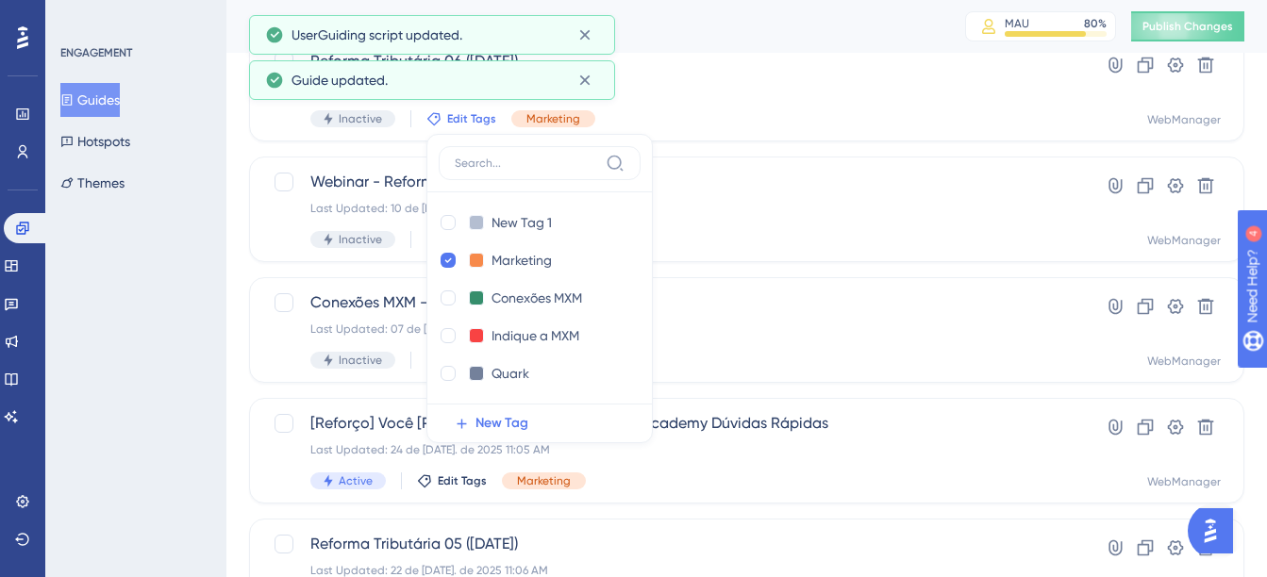
click at [207, 360] on div "ENGAGEMENT Guides Hotspots Themes" at bounding box center [135, 288] width 181 height 577
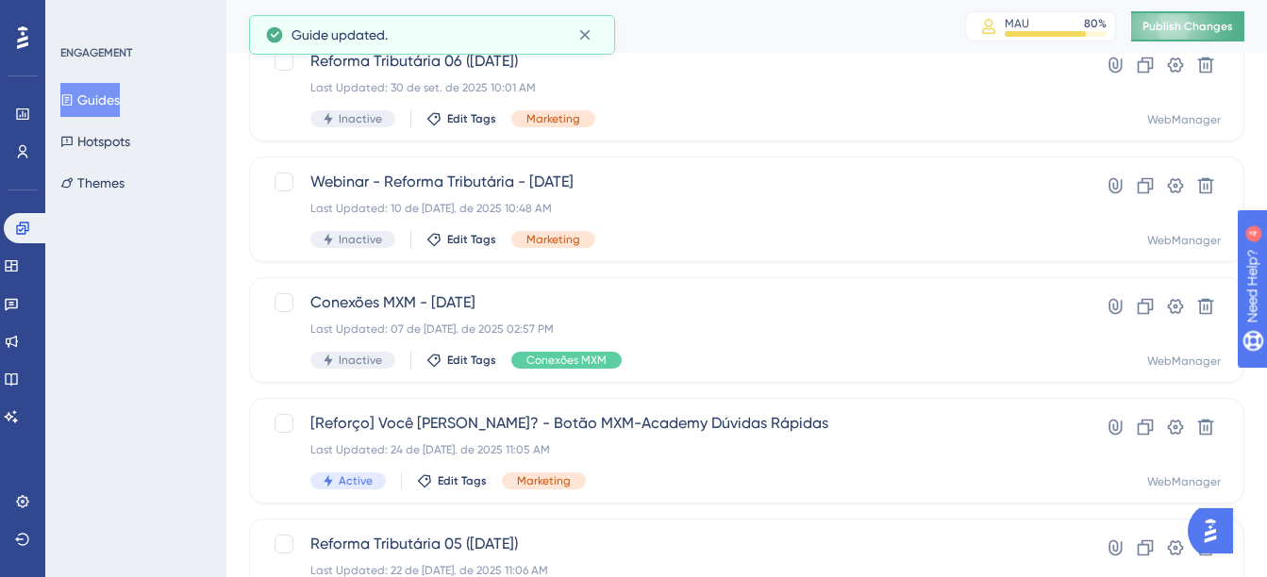
click at [1213, 11] on div "Guides MAU 80 % Click to see add-on and upgrade options Publish Changes" at bounding box center [746, 26] width 1040 height 53
click at [1213, 17] on button "Publish Changes" at bounding box center [1187, 26] width 113 height 30
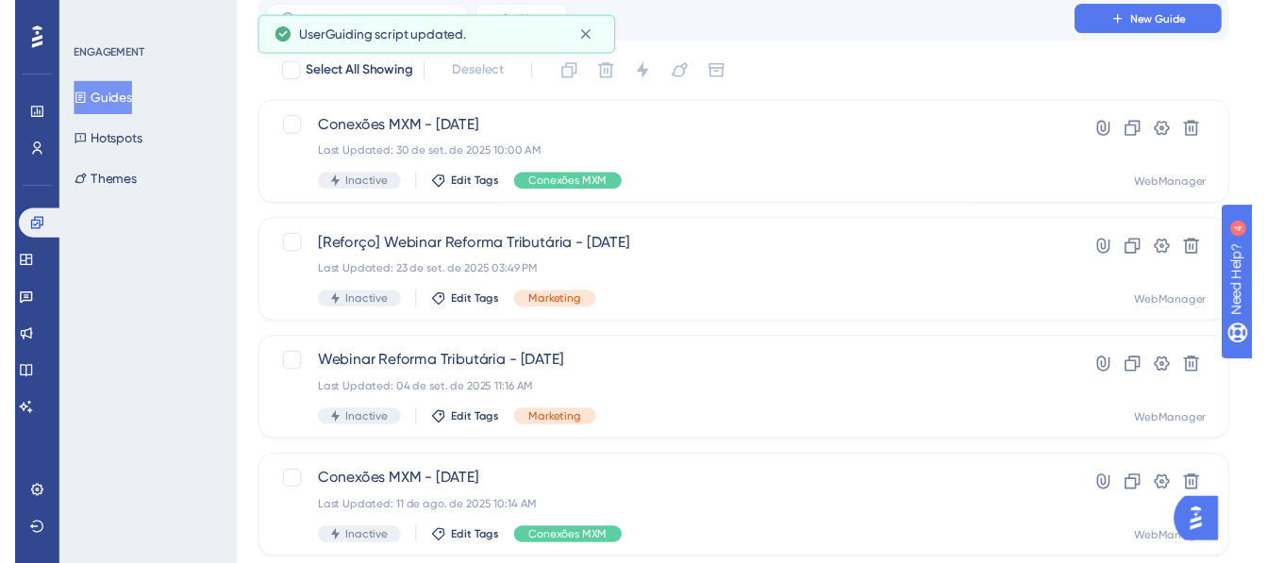
scroll to position [38, 0]
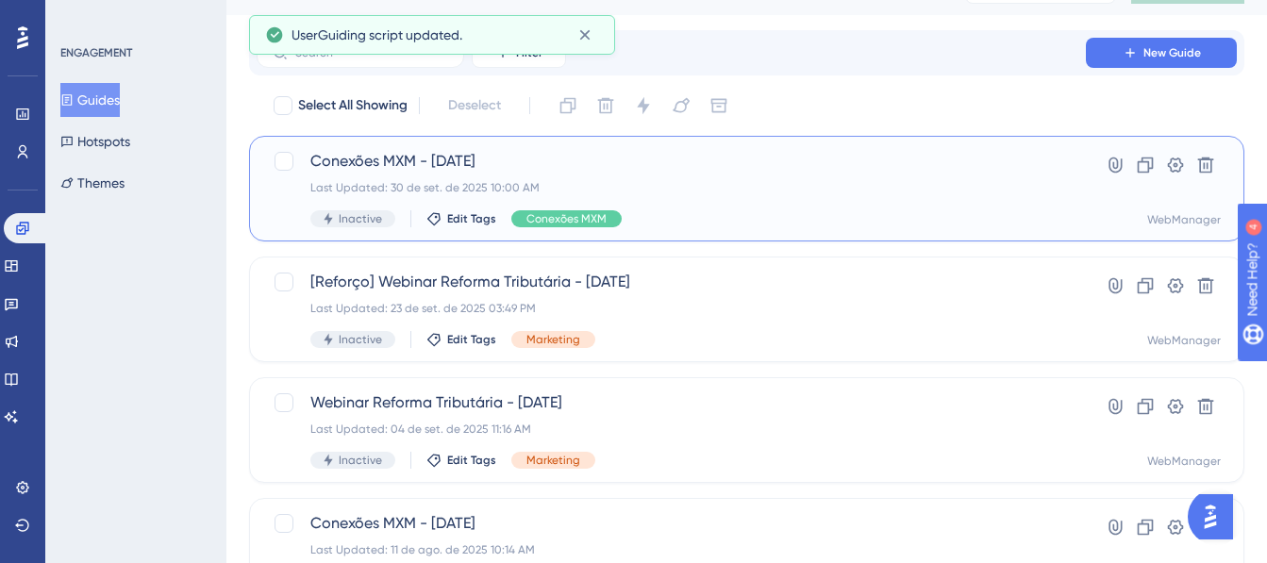
click at [690, 185] on div "Last Updated: 30 de set. de 2025 10:00 AM" at bounding box center [671, 187] width 722 height 15
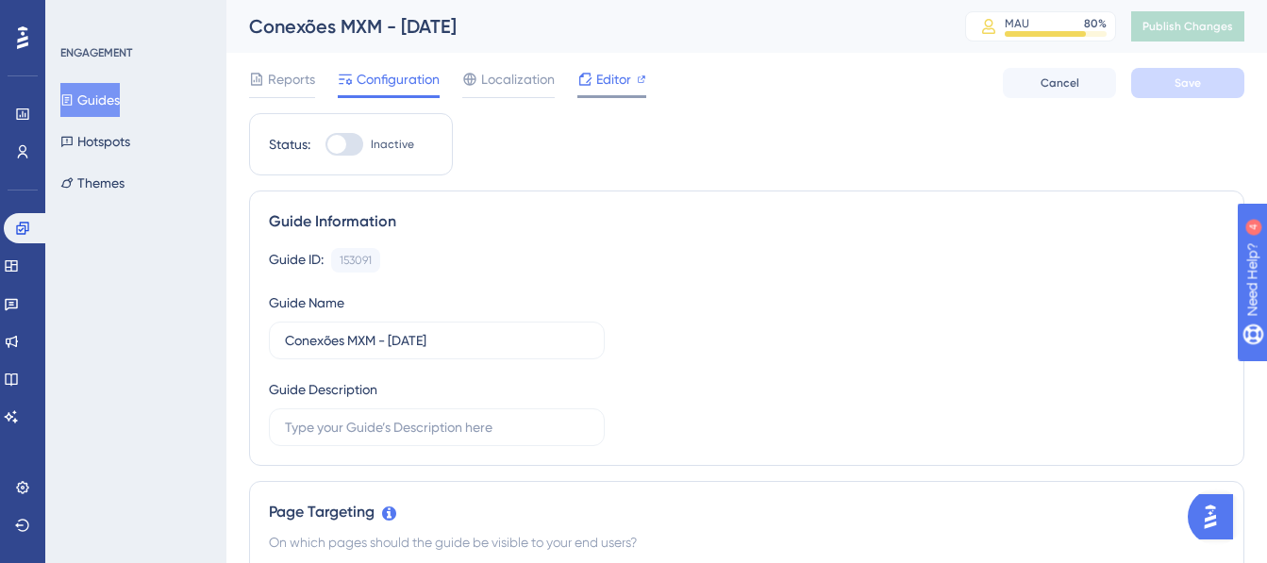
click at [605, 82] on span "Editor" at bounding box center [613, 79] width 35 height 23
click at [344, 146] on div at bounding box center [336, 144] width 19 height 19
click at [325, 145] on input "Inactive" at bounding box center [324, 144] width 1 height 1
checkbox input "true"
click at [1203, 83] on button "Save" at bounding box center [1187, 83] width 113 height 30
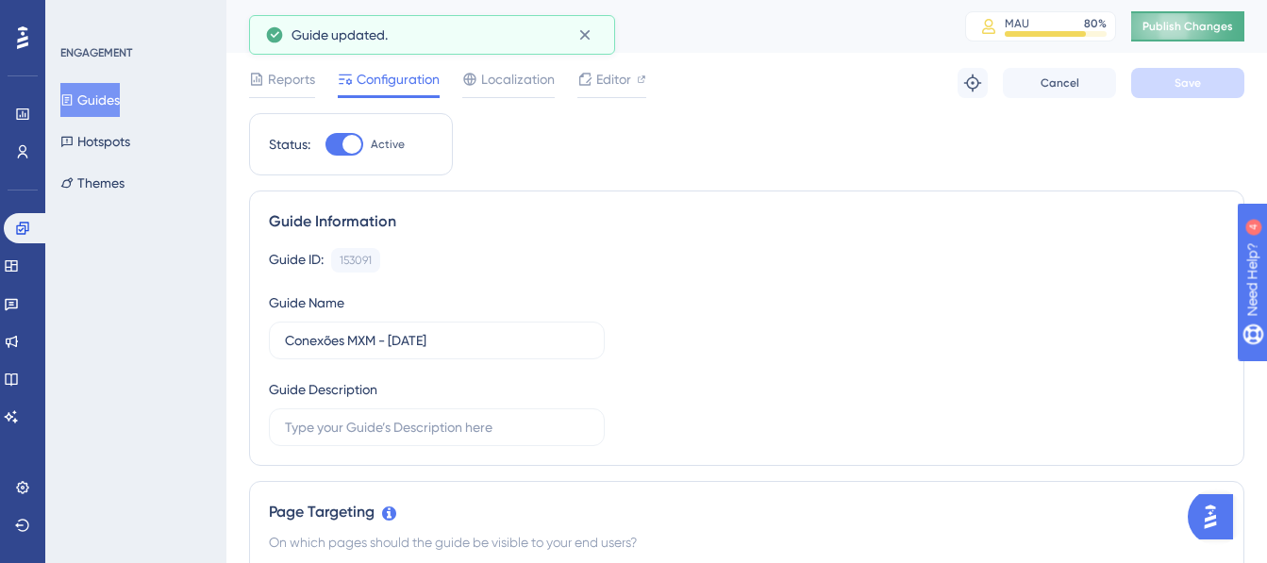
click at [1208, 33] on span "Publish Changes" at bounding box center [1187, 26] width 91 height 15
